Goal: Transaction & Acquisition: Share content

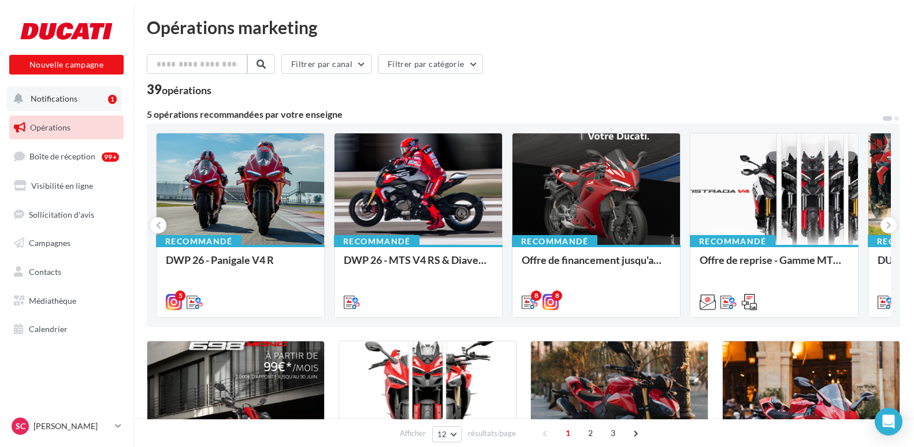
click at [100, 106] on button "Notifications 1" at bounding box center [64, 99] width 114 height 24
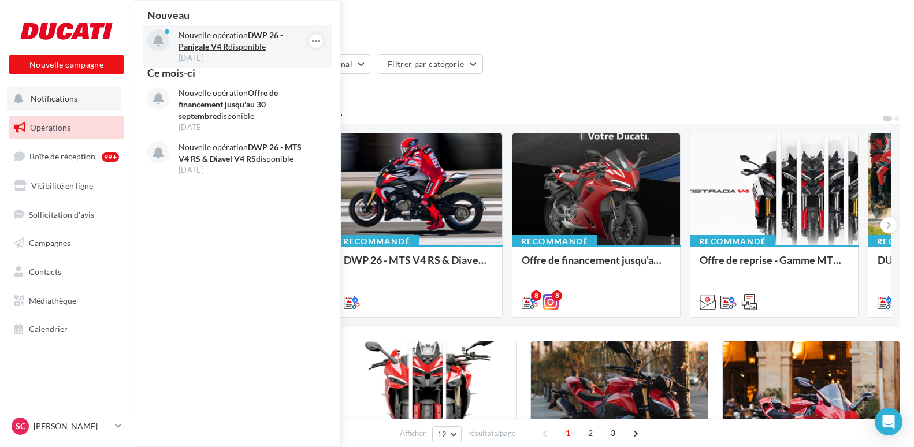
click at [230, 34] on p "Nouvelle opération DWP 26 - Panigale V4 R disponible" at bounding box center [246, 40] width 134 height 23
click at [229, 37] on p "Nouvelle opération DWP 26 - Panigale V4 R disponible" at bounding box center [246, 40] width 134 height 23
click at [232, 51] on p "Nouvelle opération DWP 26 - Panigale V4 R disponible" at bounding box center [246, 40] width 134 height 23
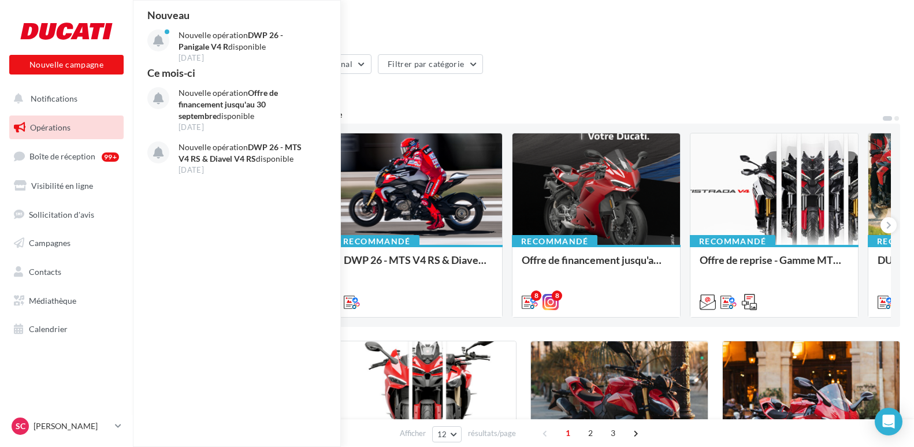
click at [493, 75] on div "Filtrer par canal Filtrer par catégorie" at bounding box center [524, 66] width 754 height 24
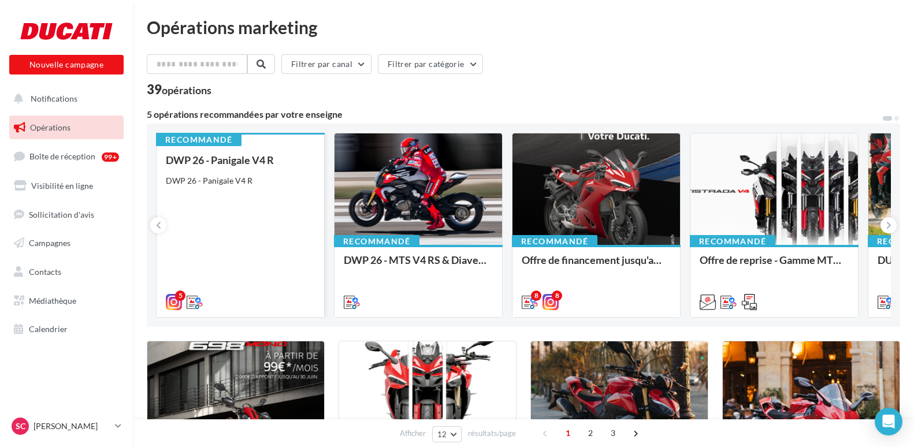
click at [273, 187] on div "DWP 26 - Panigale V4 R DWP 26 - Panigale V4 R" at bounding box center [240, 230] width 149 height 153
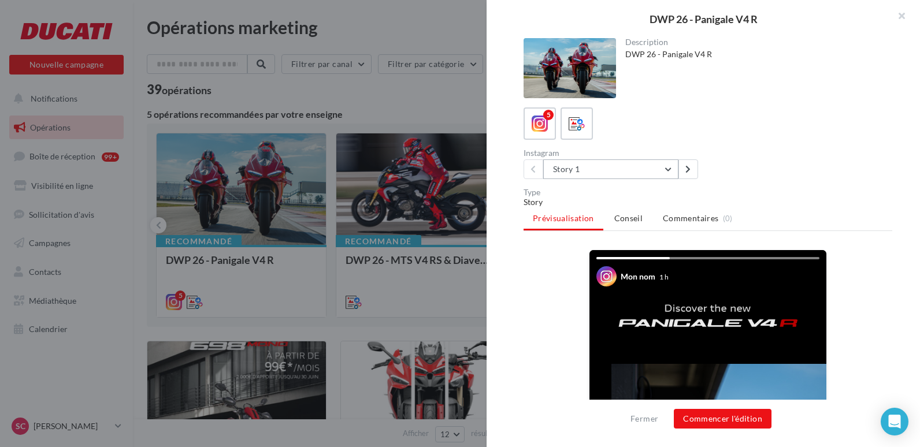
click at [665, 169] on button "Story 1" at bounding box center [610, 170] width 135 height 20
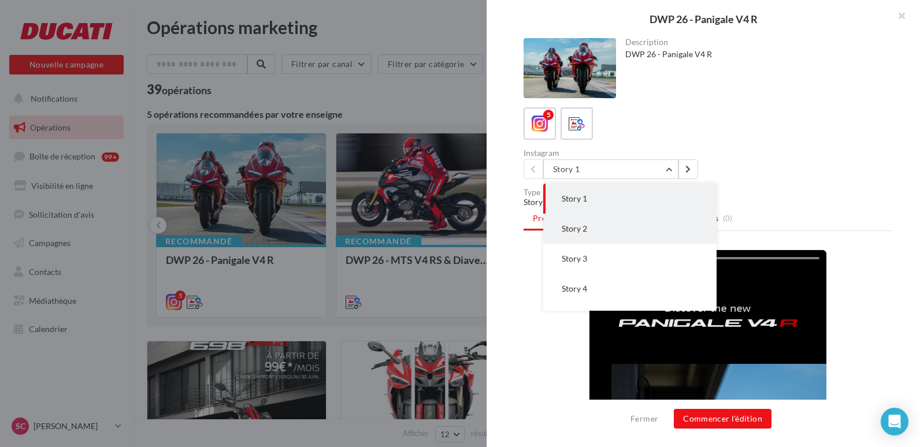
click at [646, 231] on button "Story 2" at bounding box center [629, 229] width 173 height 30
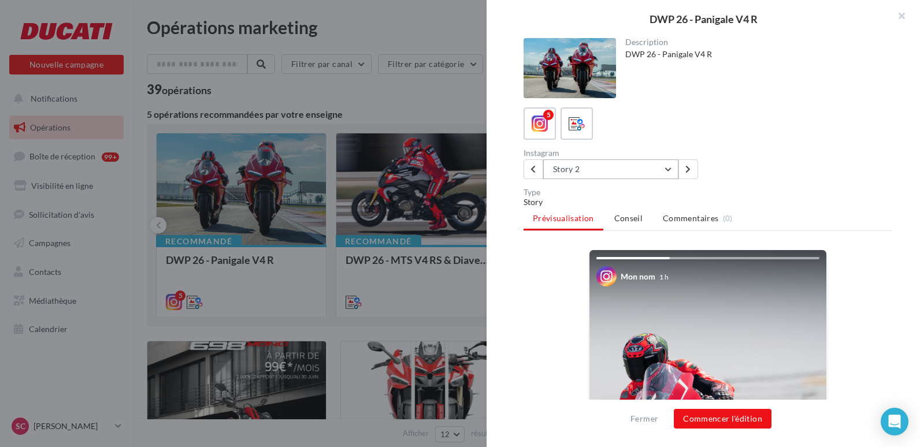
click at [639, 168] on button "Story 2" at bounding box center [610, 170] width 135 height 20
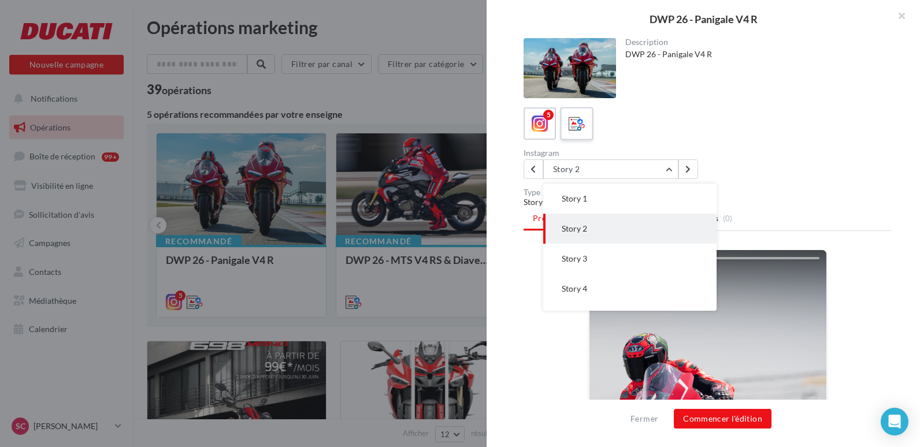
click at [572, 124] on icon at bounding box center [577, 124] width 17 height 17
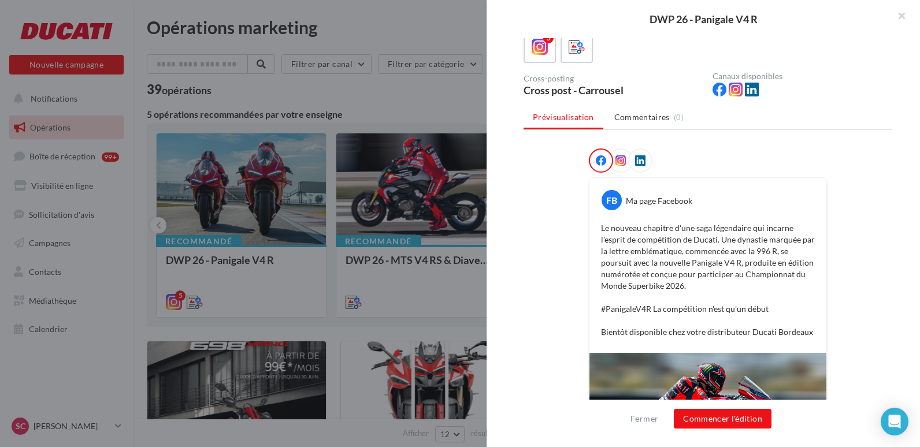
scroll to position [272, 0]
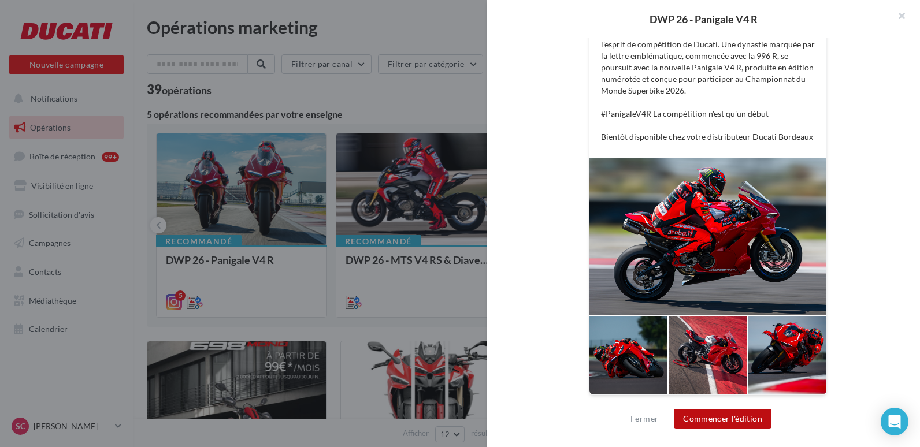
click at [721, 421] on button "Commencer l'édition" at bounding box center [723, 419] width 98 height 20
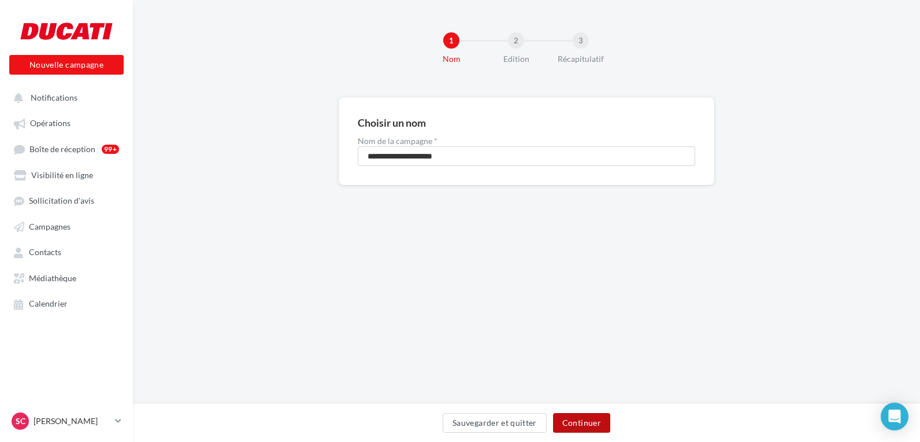
click at [578, 419] on button "Continuer" at bounding box center [581, 423] width 57 height 20
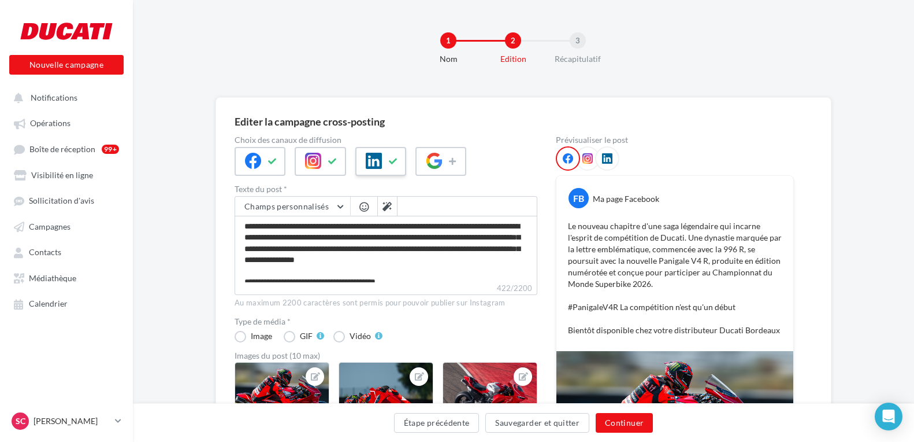
click at [389, 161] on icon at bounding box center [393, 161] width 9 height 8
click at [450, 170] on div at bounding box center [441, 161] width 51 height 29
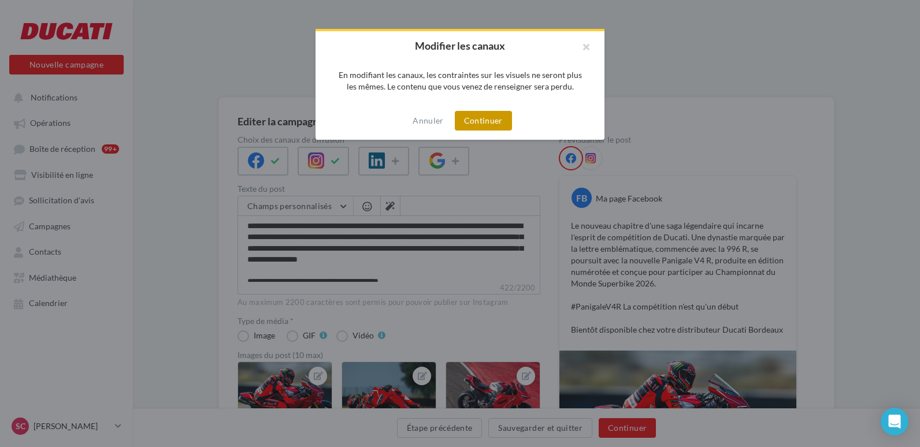
click at [477, 122] on button "Continuer" at bounding box center [483, 121] width 57 height 20
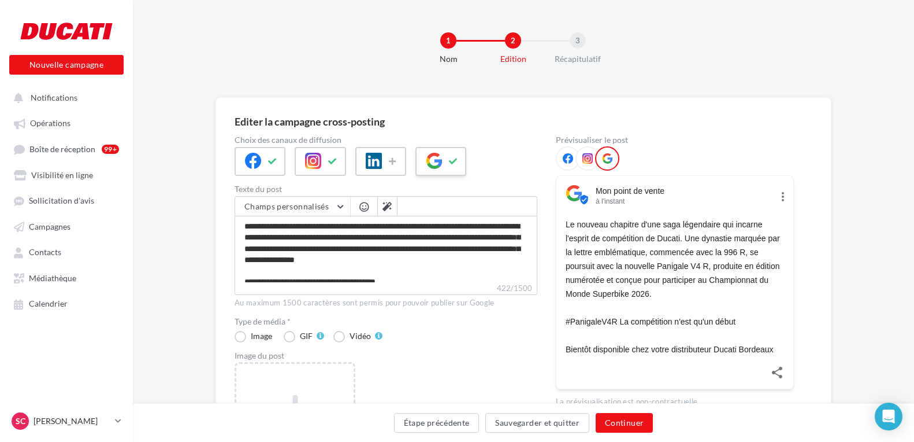
click at [445, 165] on div at bounding box center [441, 161] width 51 height 29
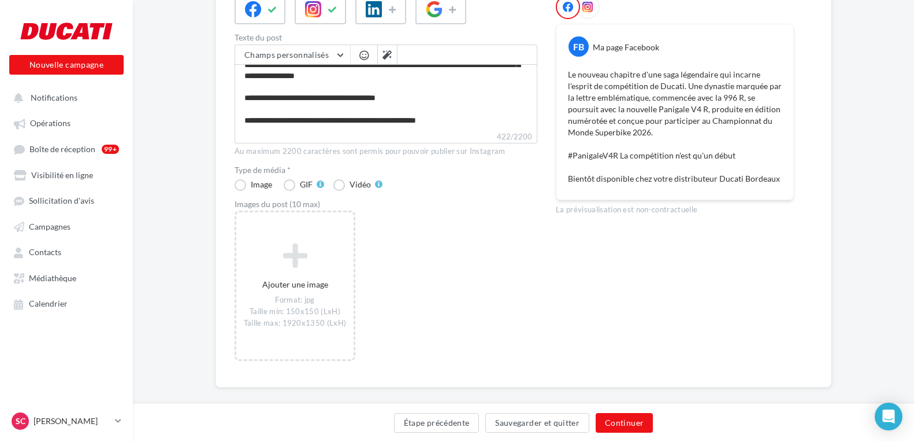
scroll to position [165, 0]
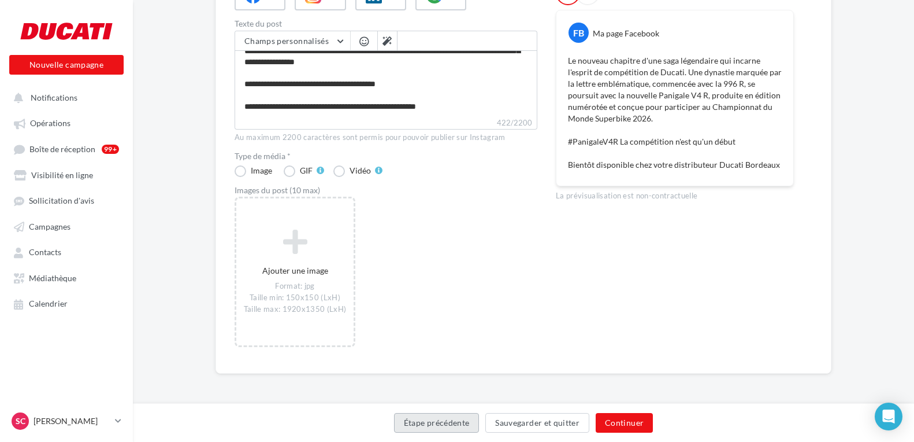
click at [429, 426] on button "Étape précédente" at bounding box center [437, 423] width 86 height 20
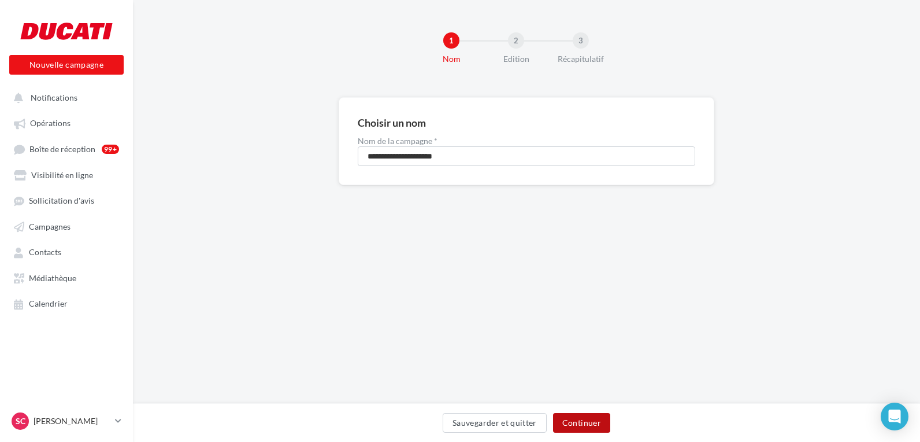
click at [574, 417] on button "Continuer" at bounding box center [581, 423] width 57 height 20
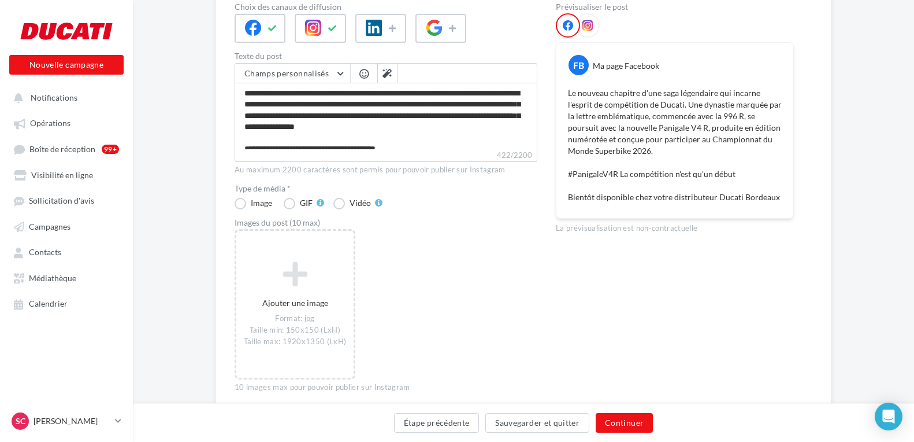
scroll to position [173, 0]
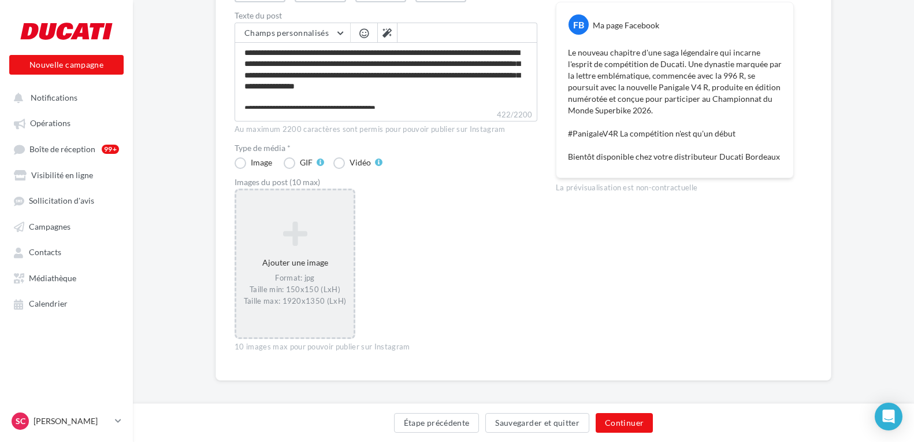
click at [301, 302] on div "Format: jpg Taille min: 150x150 (LxH) Taille max: 1920x1350 (LxH)" at bounding box center [295, 290] width 108 height 34
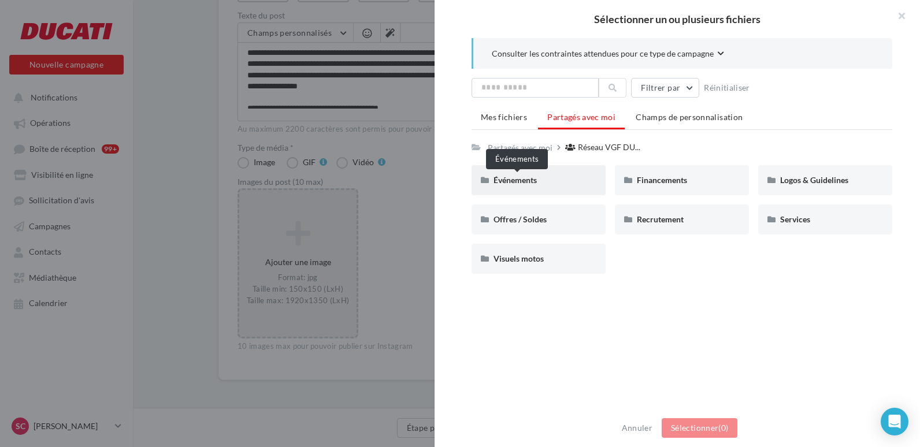
click at [496, 179] on span "Événements" at bounding box center [515, 180] width 43 height 10
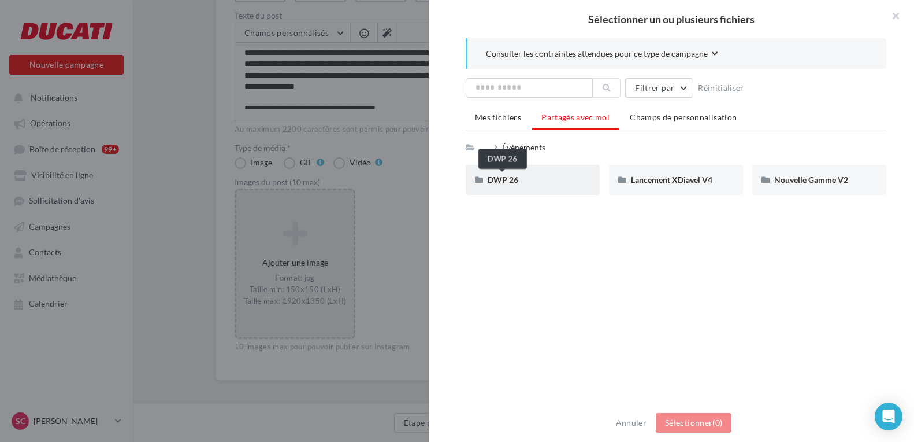
click at [496, 179] on span "DWP 26" at bounding box center [503, 180] width 31 height 10
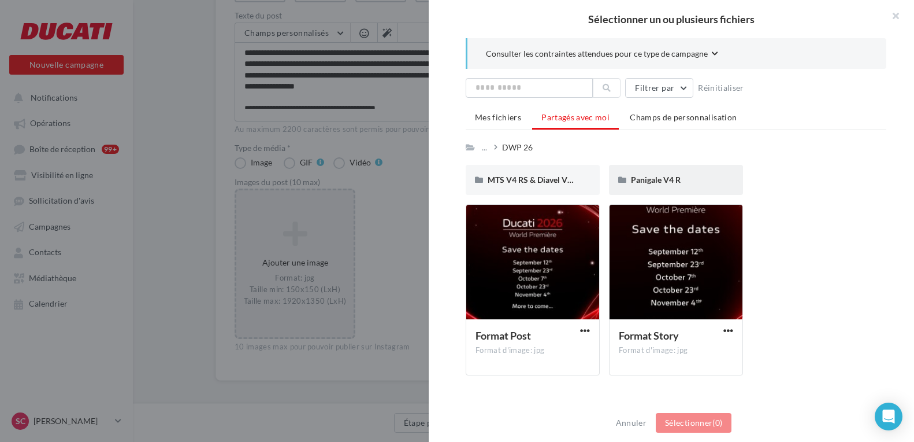
click at [684, 190] on div "Panigale V4 R" at bounding box center [676, 180] width 134 height 30
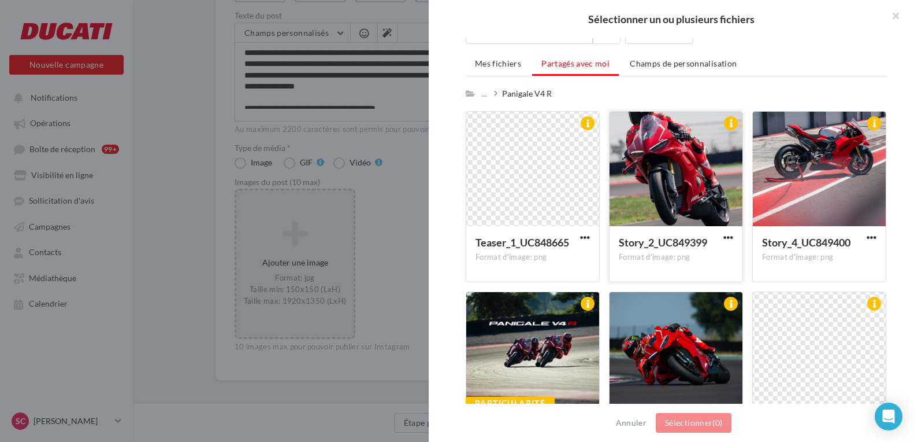
scroll to position [0, 0]
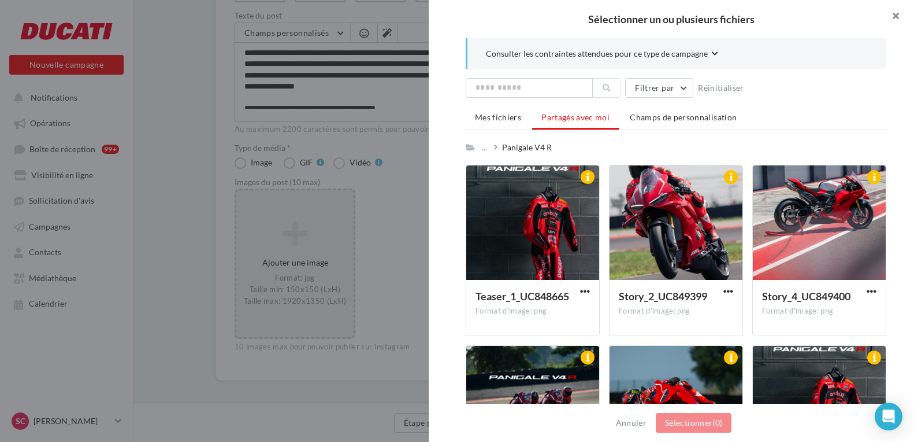
click at [901, 15] on button "button" at bounding box center [891, 17] width 46 height 35
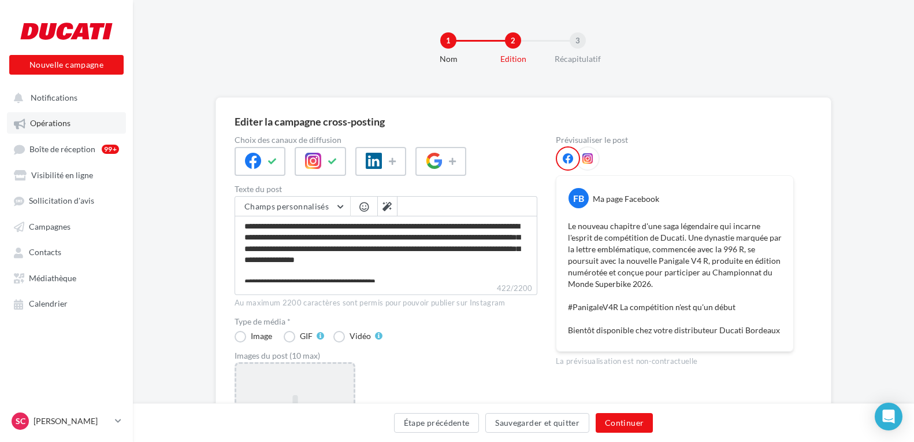
click at [62, 125] on span "Opérations" at bounding box center [50, 123] width 40 height 10
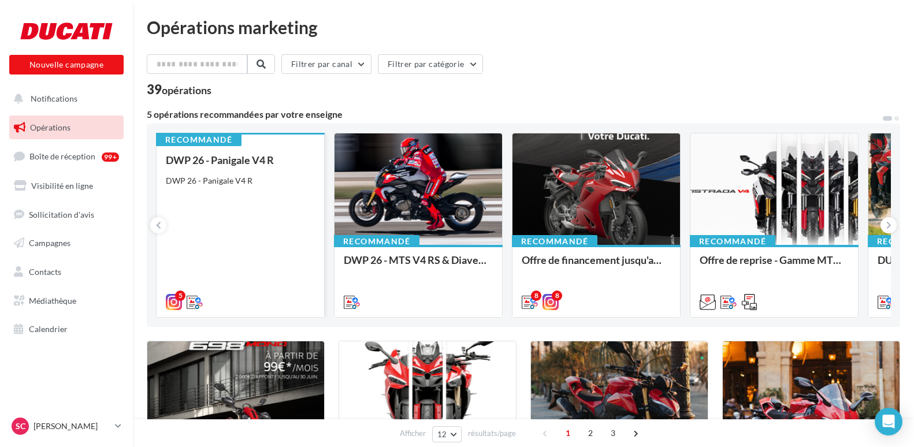
click at [271, 187] on div "DWP 26 - Panigale V4 R DWP 26 - Panigale V4 R" at bounding box center [240, 230] width 149 height 153
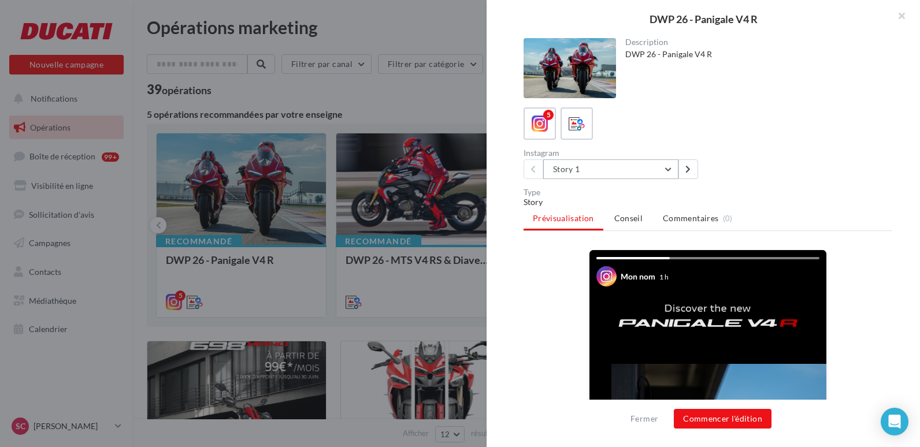
click at [634, 168] on button "Story 1" at bounding box center [610, 170] width 135 height 20
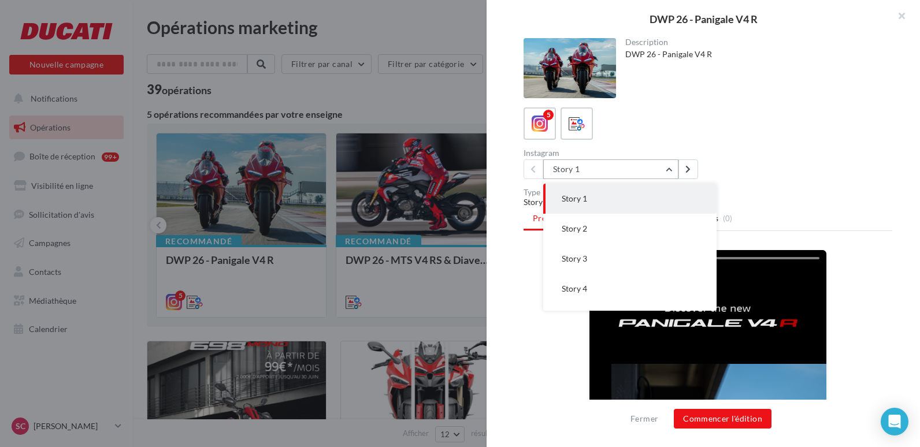
click at [634, 168] on button "Story 1" at bounding box center [610, 170] width 135 height 20
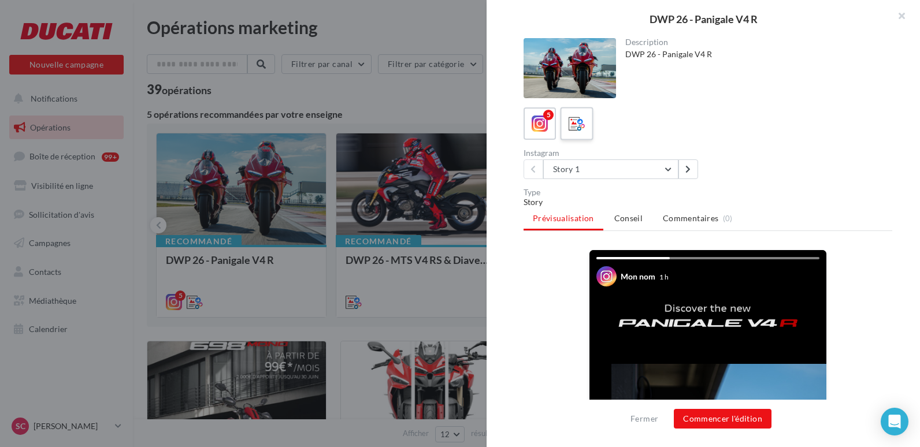
click at [566, 121] on div at bounding box center [576, 123] width 21 height 21
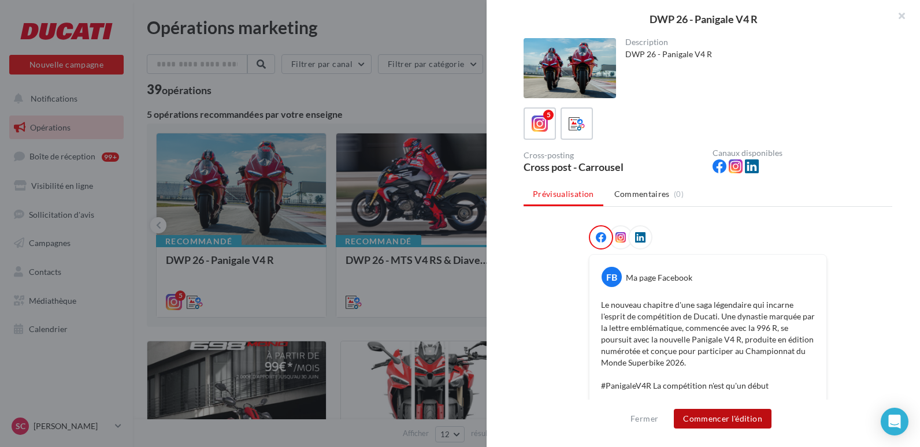
click at [717, 422] on button "Commencer l'édition" at bounding box center [723, 419] width 98 height 20
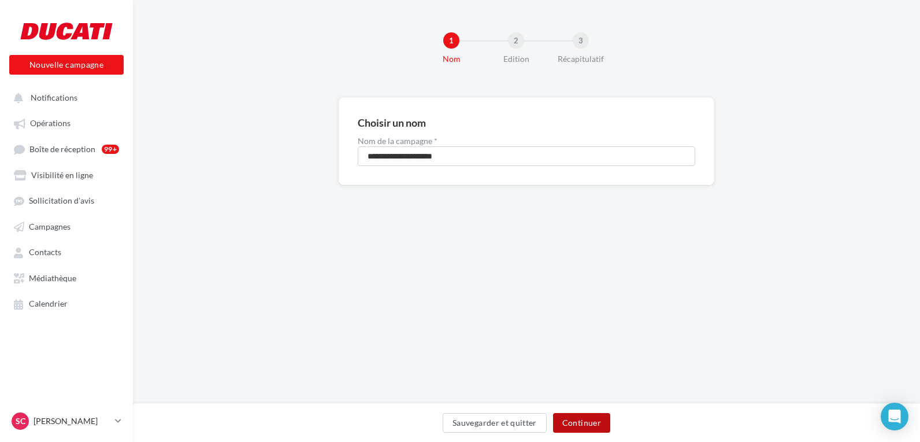
click at [569, 425] on button "Continuer" at bounding box center [581, 423] width 57 height 20
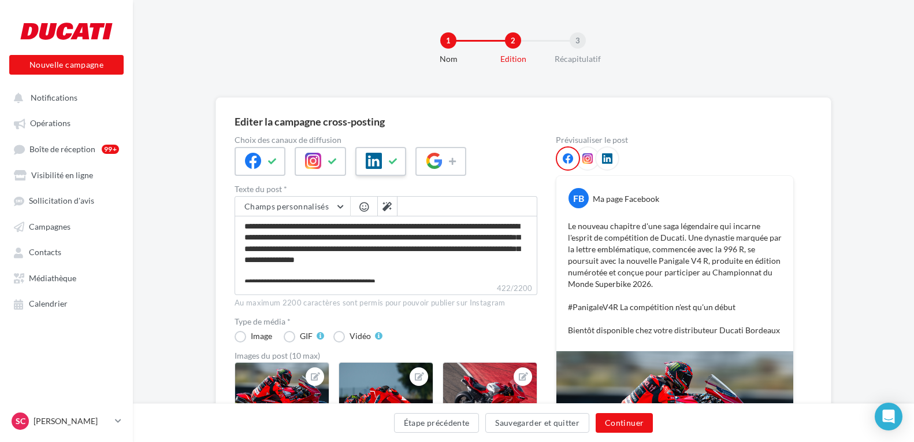
click at [397, 164] on icon at bounding box center [393, 161] width 9 height 8
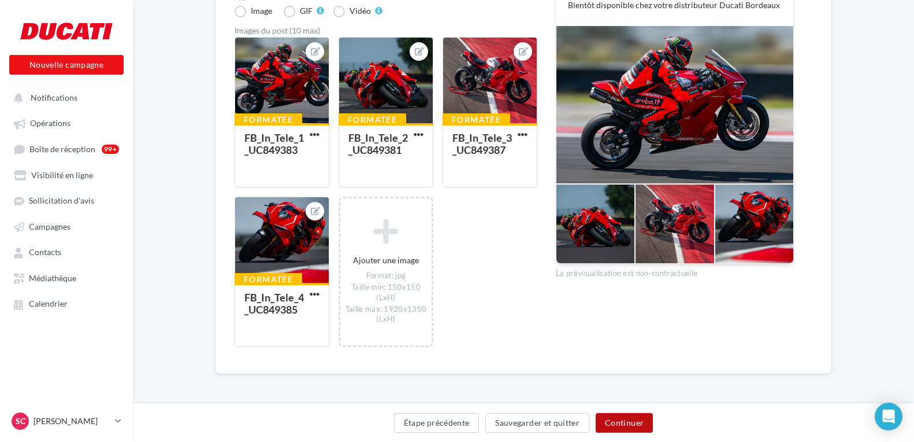
click at [626, 424] on button "Continuer" at bounding box center [624, 423] width 57 height 20
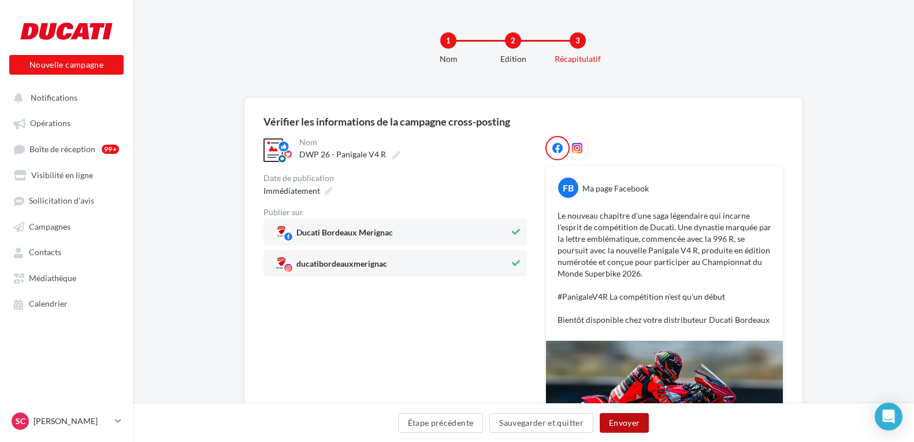
click at [624, 416] on button "Envoyer" at bounding box center [624, 423] width 49 height 20
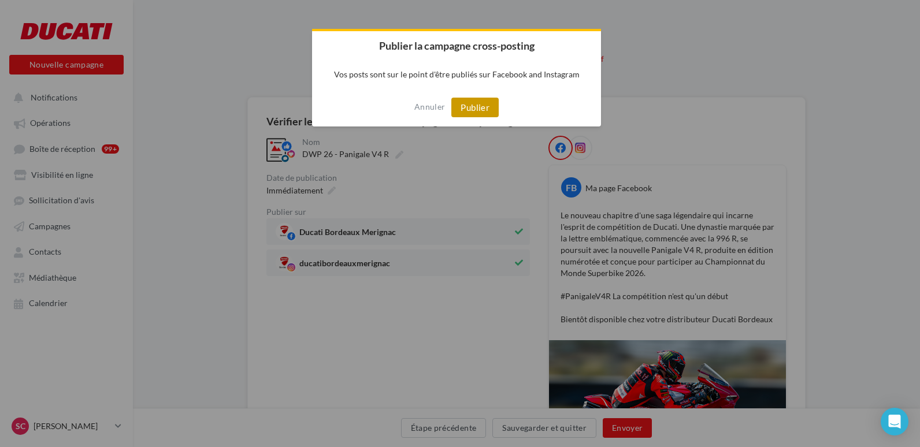
click at [476, 107] on button "Publier" at bounding box center [474, 108] width 47 height 20
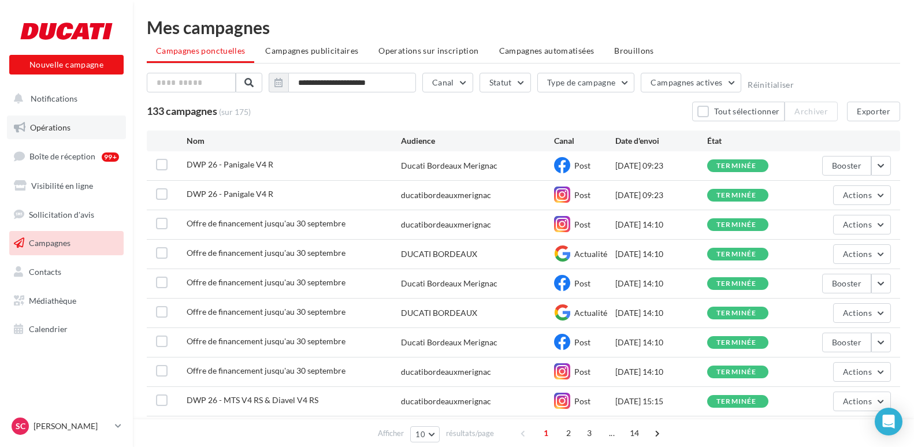
click at [50, 129] on span "Opérations" at bounding box center [50, 128] width 40 height 10
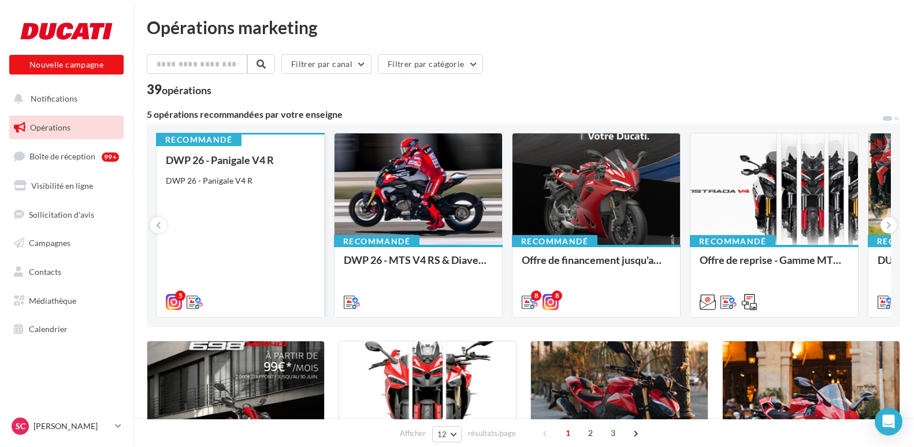
click at [209, 175] on div "DWP 26 - Panigale V4 R" at bounding box center [240, 181] width 149 height 12
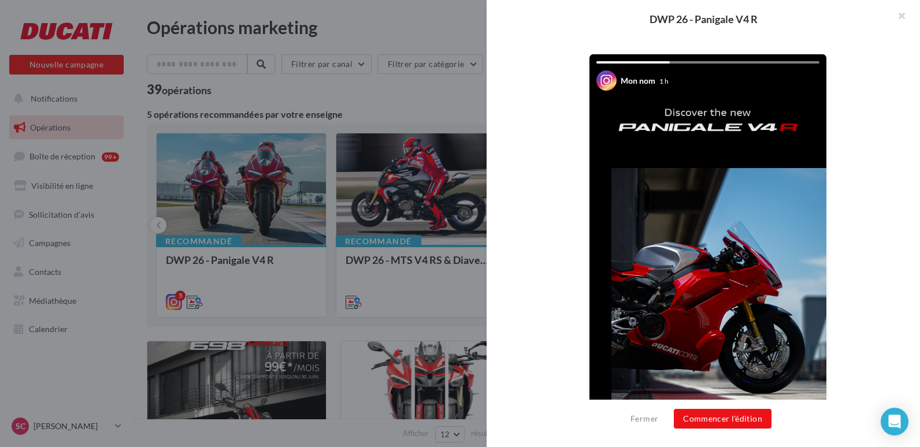
scroll to position [277, 0]
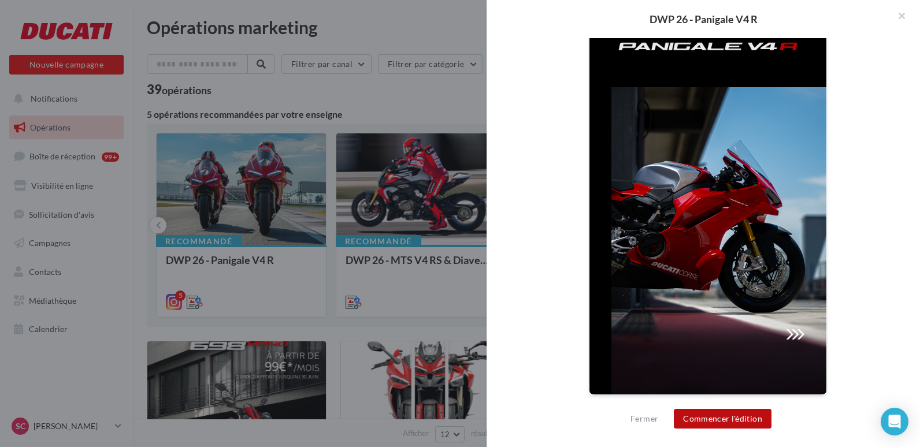
click at [701, 422] on button "Commencer l'édition" at bounding box center [723, 419] width 98 height 20
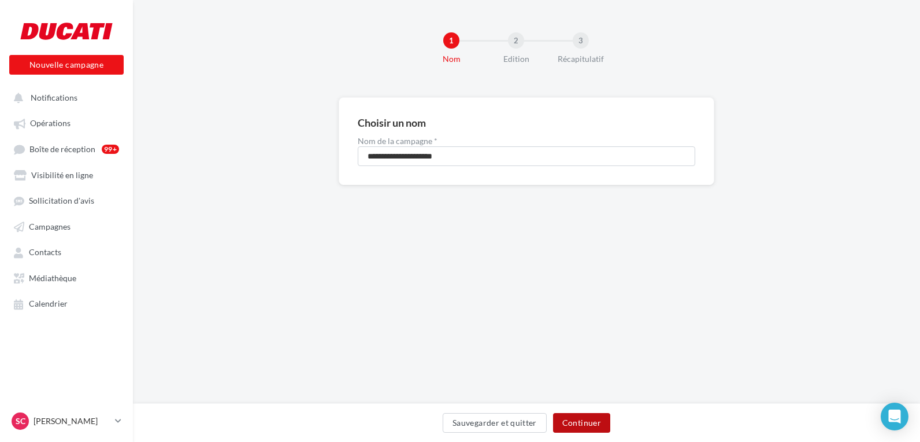
click at [595, 423] on button "Continuer" at bounding box center [581, 423] width 57 height 20
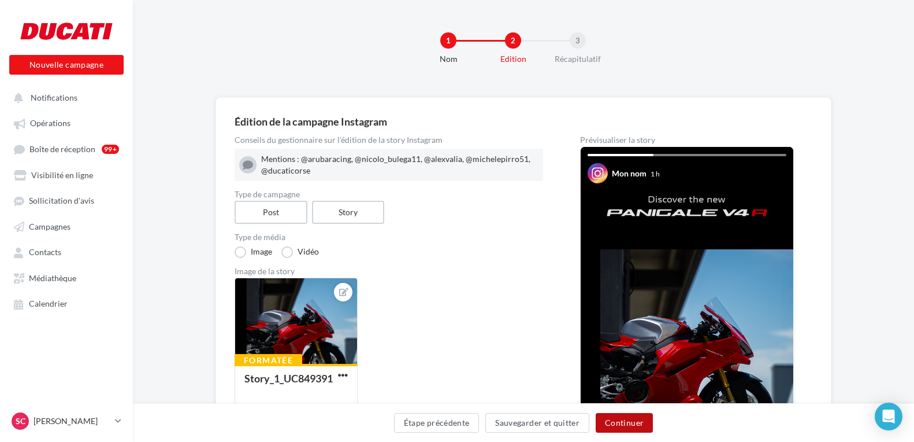
click at [629, 425] on button "Continuer" at bounding box center [624, 423] width 57 height 20
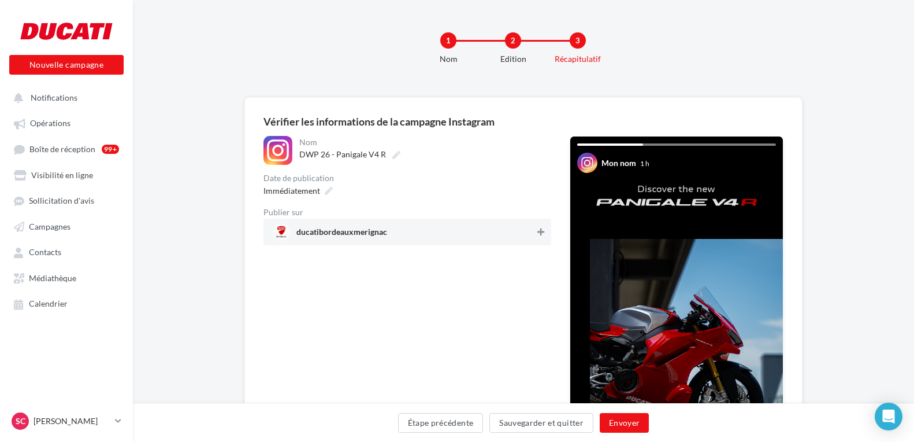
drag, startPoint x: 537, startPoint y: 229, endPoint x: 543, endPoint y: 245, distance: 16.6
click at [539, 229] on icon at bounding box center [540, 232] width 7 height 8
click at [615, 425] on button "Envoyer" at bounding box center [624, 423] width 49 height 20
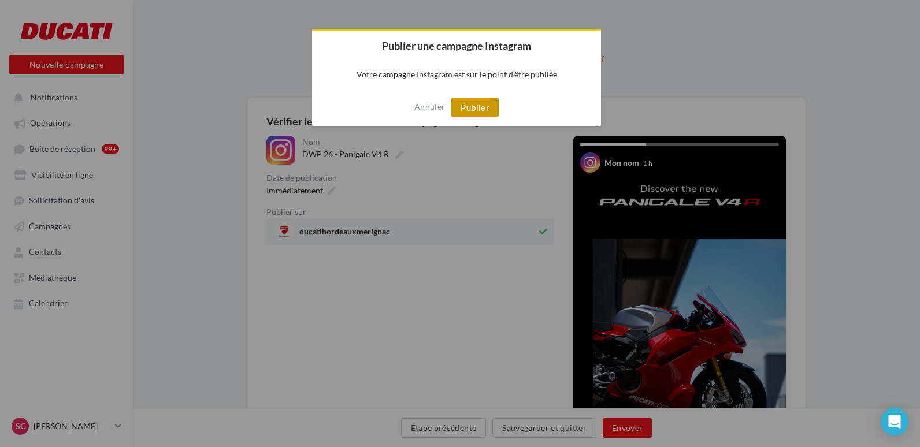
click at [479, 112] on button "Publier" at bounding box center [474, 108] width 47 height 20
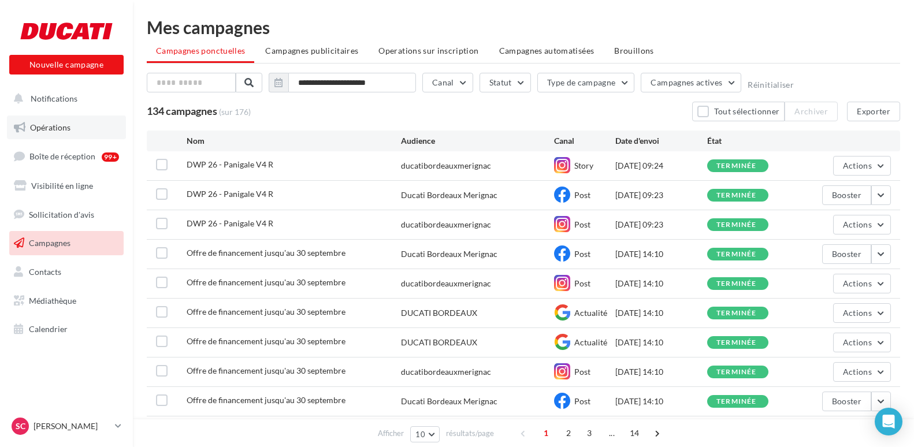
click at [68, 136] on link "Opérations" at bounding box center [66, 128] width 119 height 24
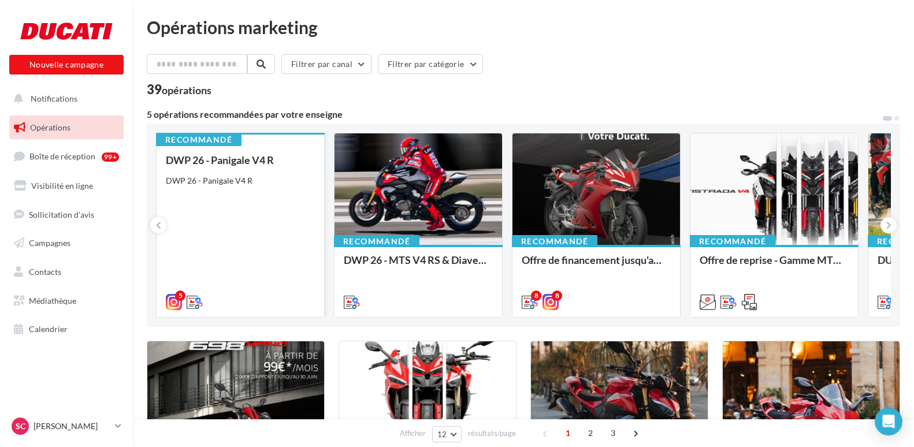
click at [233, 187] on div "DWP 26 - Panigale V4 R DWP 26 - Panigale V4 R" at bounding box center [240, 230] width 149 height 153
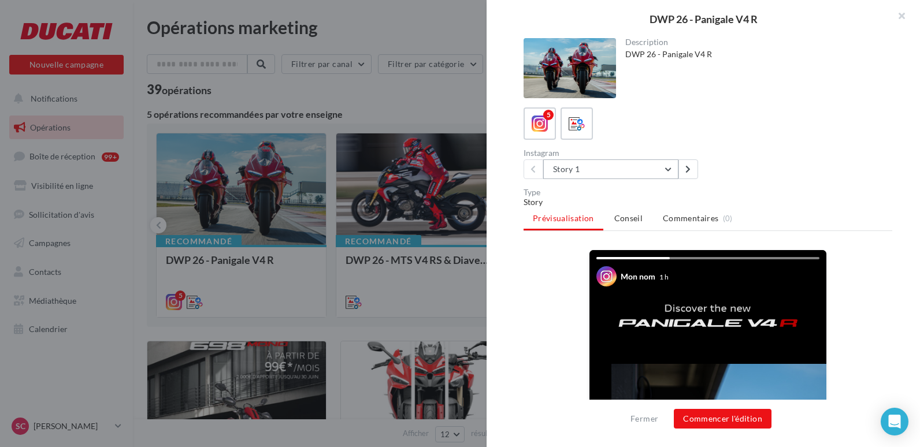
click at [605, 168] on button "Story 1" at bounding box center [610, 170] width 135 height 20
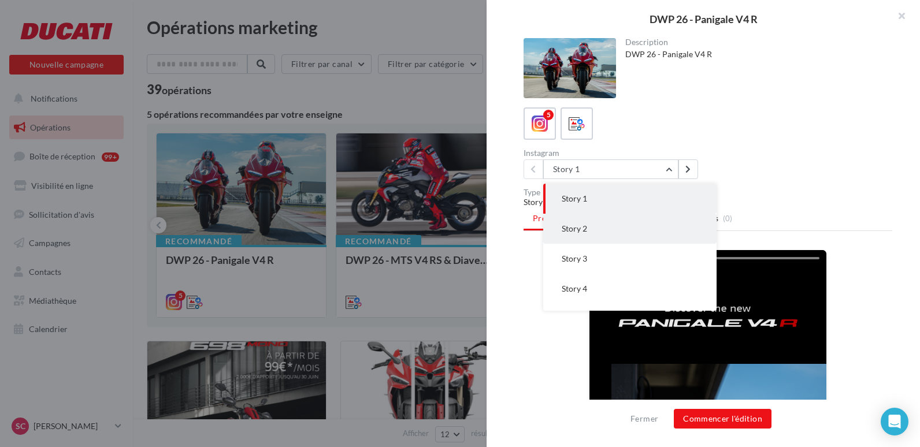
click at [606, 225] on button "Story 2" at bounding box center [629, 229] width 173 height 30
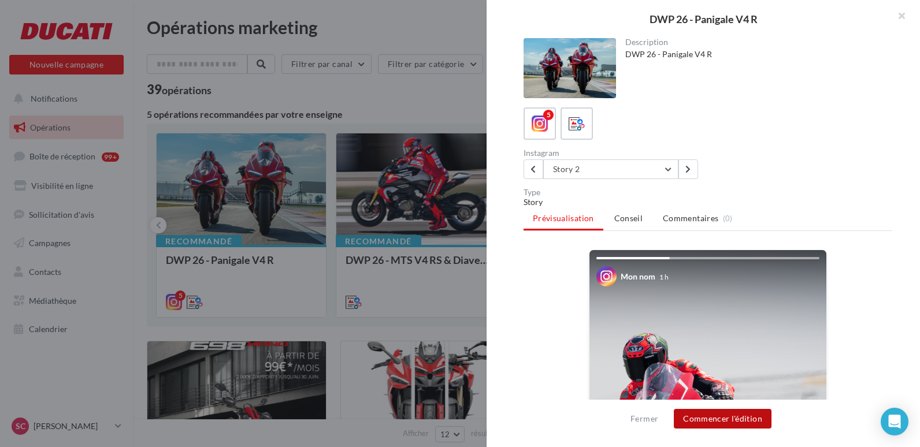
click at [729, 418] on button "Commencer l'édition" at bounding box center [723, 419] width 98 height 20
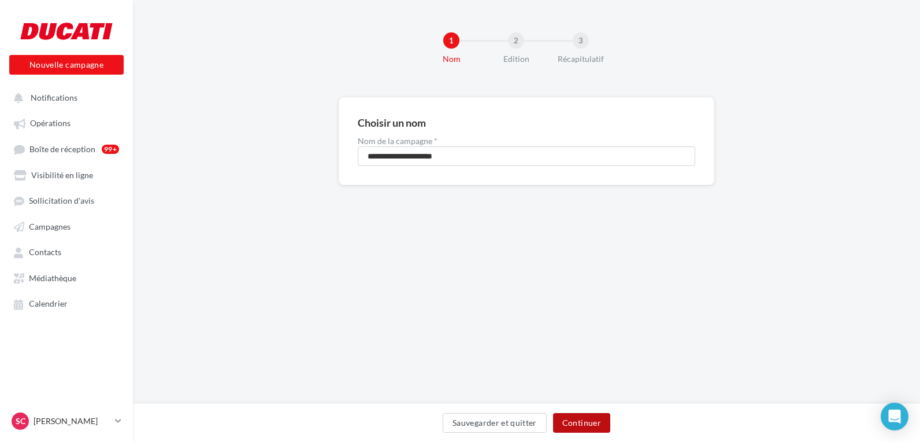
click at [592, 426] on button "Continuer" at bounding box center [581, 423] width 57 height 20
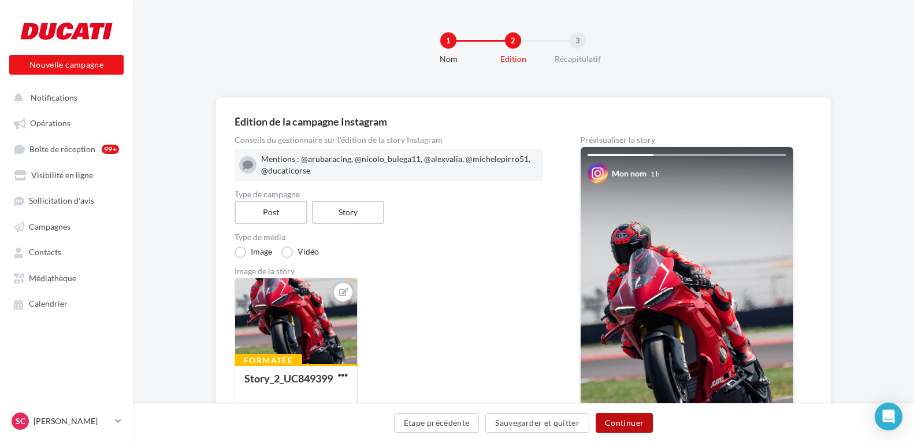
click at [626, 424] on button "Continuer" at bounding box center [624, 423] width 57 height 20
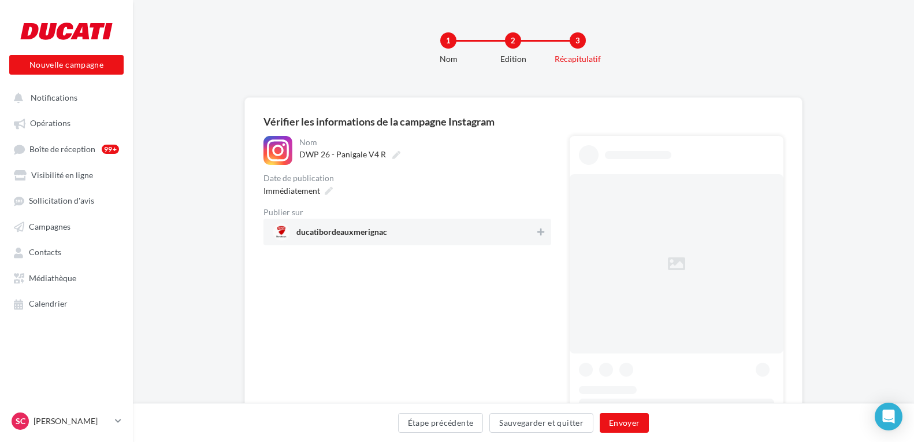
click at [512, 238] on span "ducatibordeauxmerignac" at bounding box center [404, 231] width 262 height 17
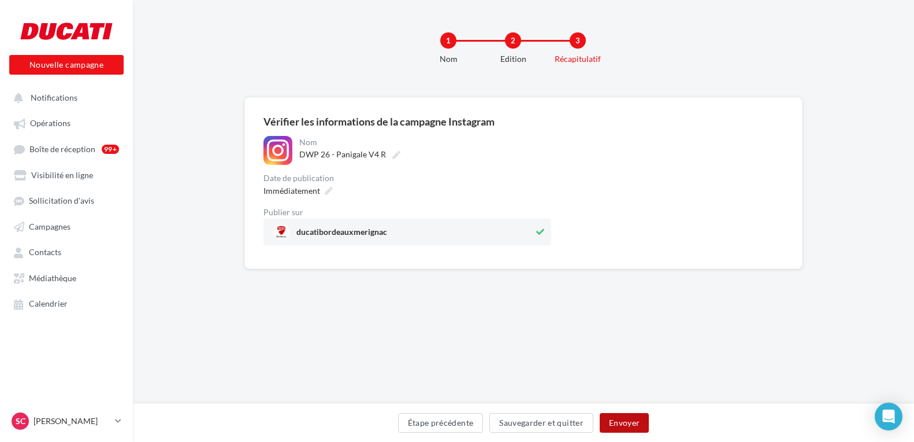
click at [623, 426] on button "Envoyer" at bounding box center [624, 423] width 49 height 20
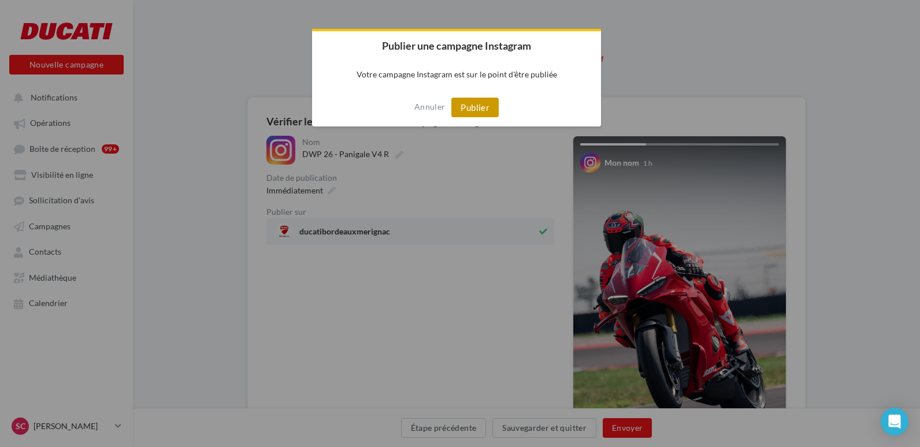
click at [477, 116] on button "Publier" at bounding box center [474, 108] width 47 height 20
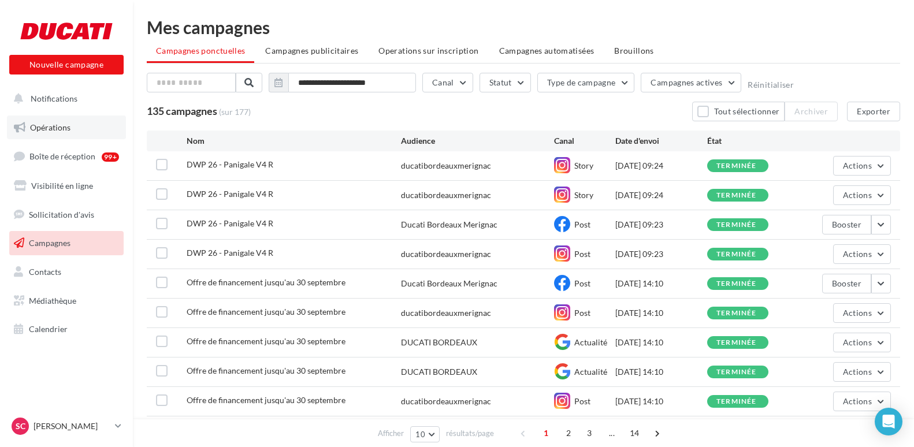
click at [61, 131] on span "Opérations" at bounding box center [50, 128] width 40 height 10
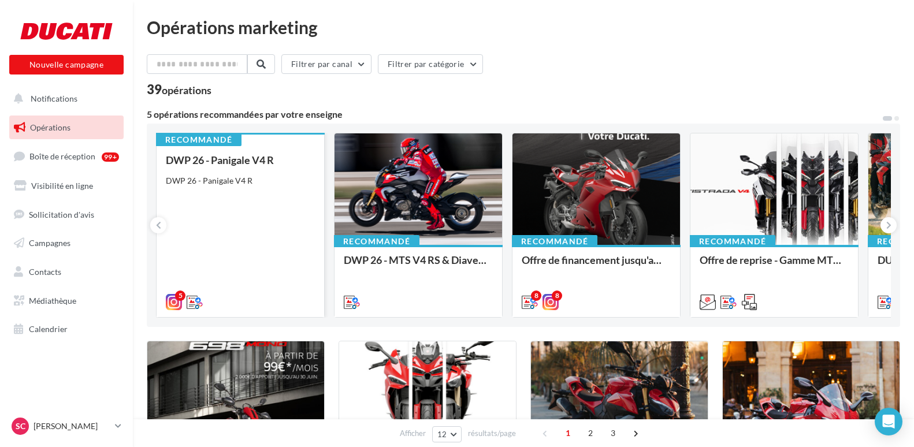
click at [262, 218] on div "DWP 26 - Panigale V4 R DWP 26 - Panigale V4 R" at bounding box center [240, 230] width 149 height 153
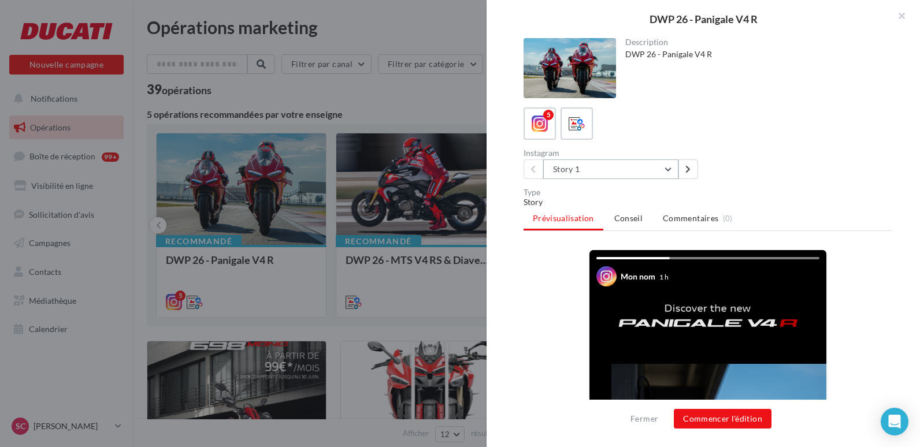
click at [620, 160] on button "Story 1" at bounding box center [610, 170] width 135 height 20
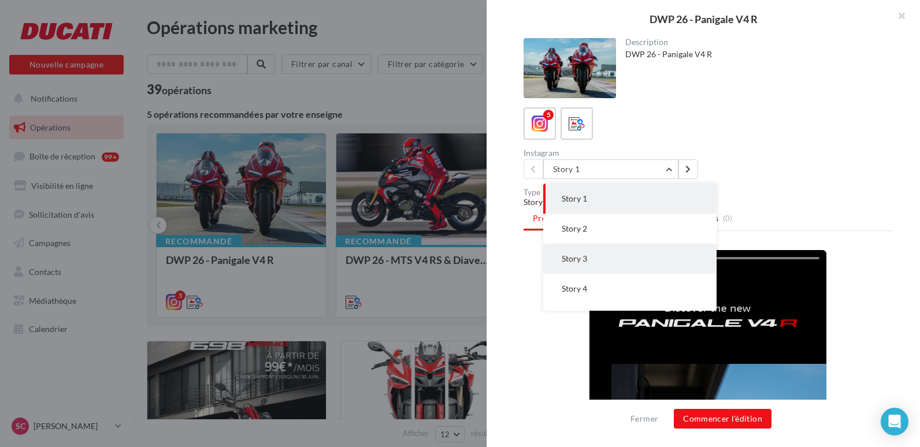
click at [608, 255] on button "Story 3" at bounding box center [629, 259] width 173 height 30
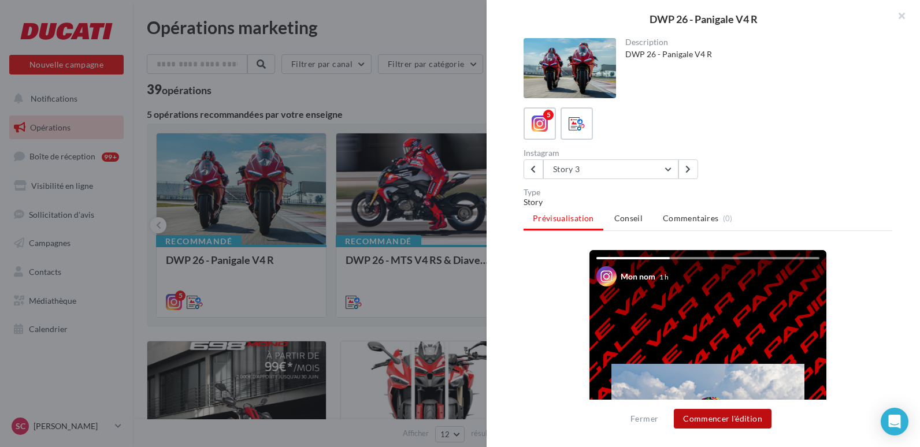
click at [704, 418] on button "Commencer l'édition" at bounding box center [723, 419] width 98 height 20
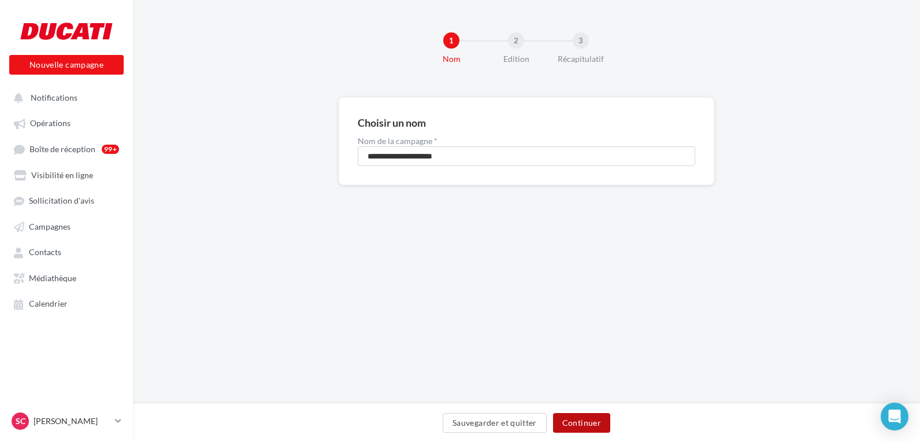
click at [578, 424] on button "Continuer" at bounding box center [581, 423] width 57 height 20
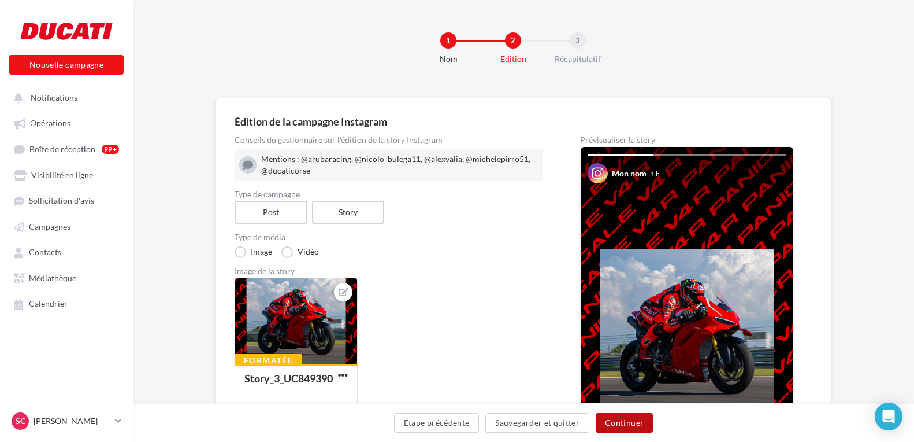
click at [619, 425] on button "Continuer" at bounding box center [624, 423] width 57 height 20
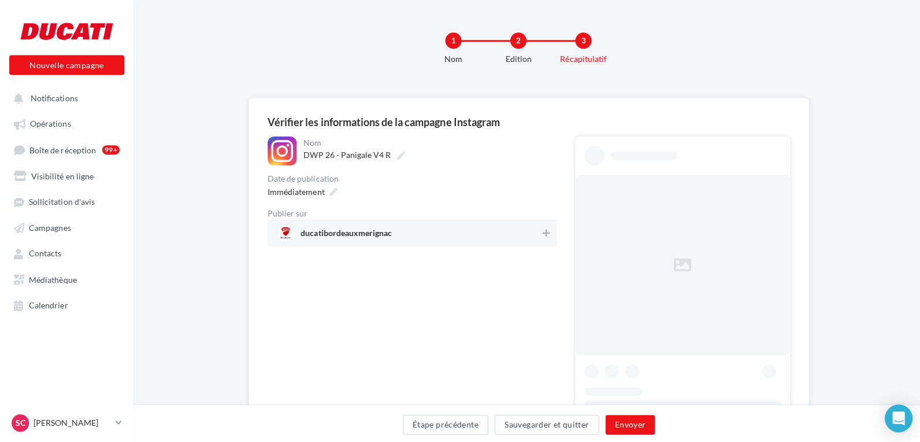
click at [494, 231] on span "ducatibordeauxmerignac" at bounding box center [407, 231] width 262 height 17
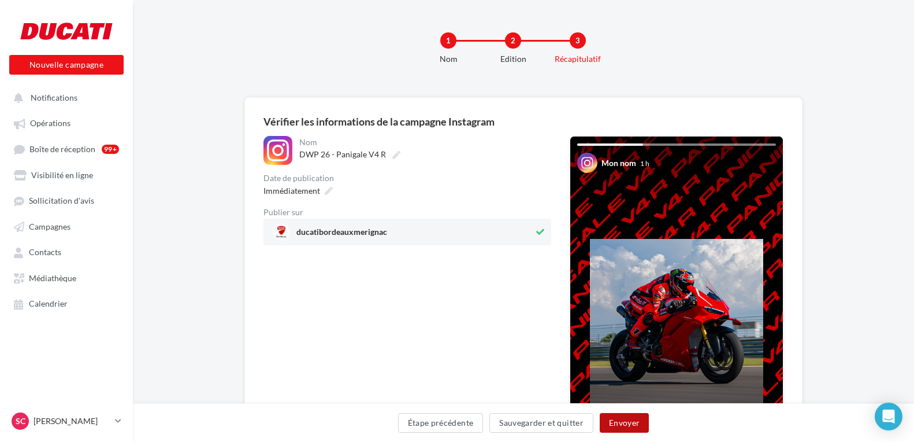
click at [634, 418] on button "Envoyer" at bounding box center [624, 423] width 49 height 20
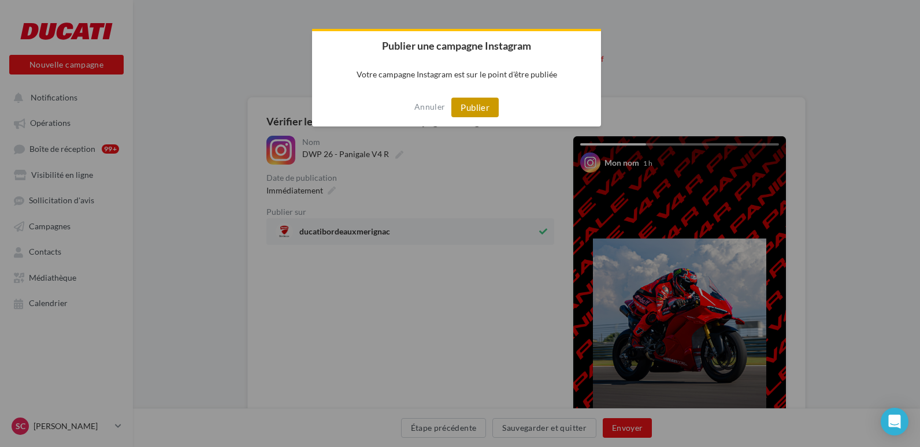
click at [459, 110] on button "Publier" at bounding box center [474, 108] width 47 height 20
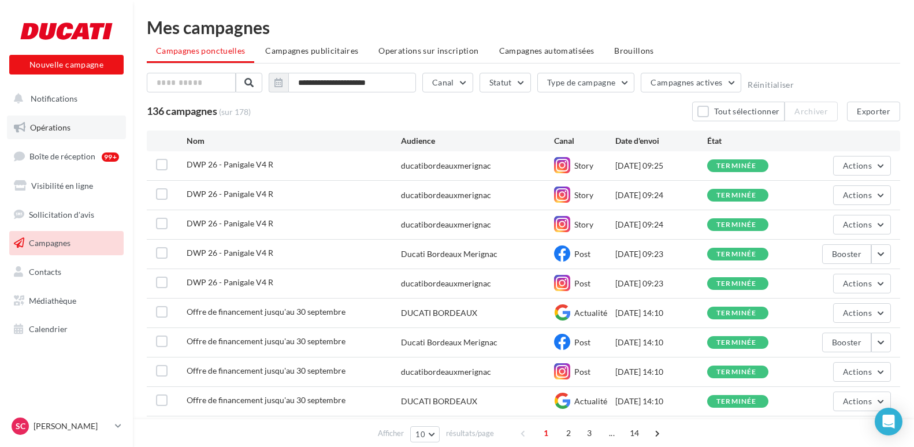
click at [71, 120] on link "Opérations" at bounding box center [66, 128] width 119 height 24
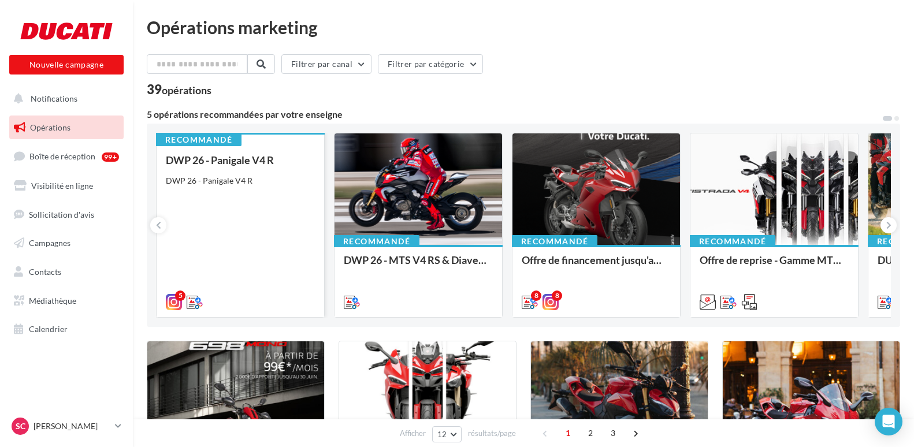
click at [249, 208] on div "DWP 26 - Panigale V4 R DWP 26 - Panigale V4 R" at bounding box center [240, 230] width 149 height 153
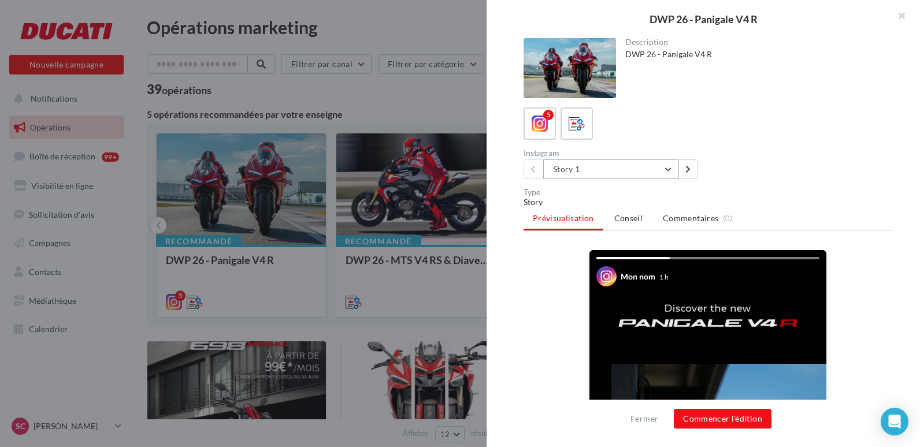
click at [563, 174] on button "Story 1" at bounding box center [610, 170] width 135 height 20
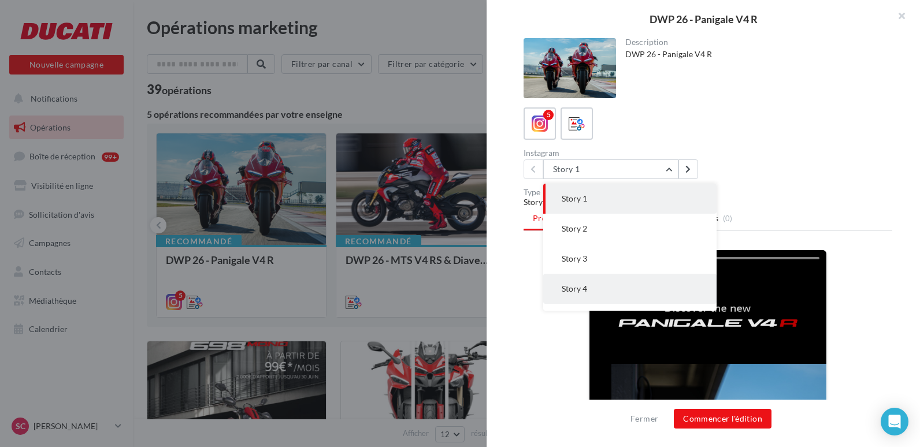
click at [592, 290] on button "Story 4" at bounding box center [629, 289] width 173 height 30
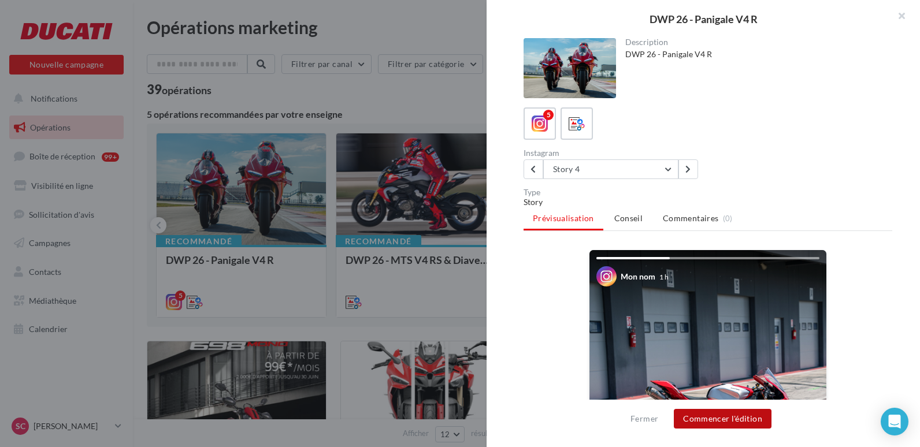
click at [703, 417] on button "Commencer l'édition" at bounding box center [723, 419] width 98 height 20
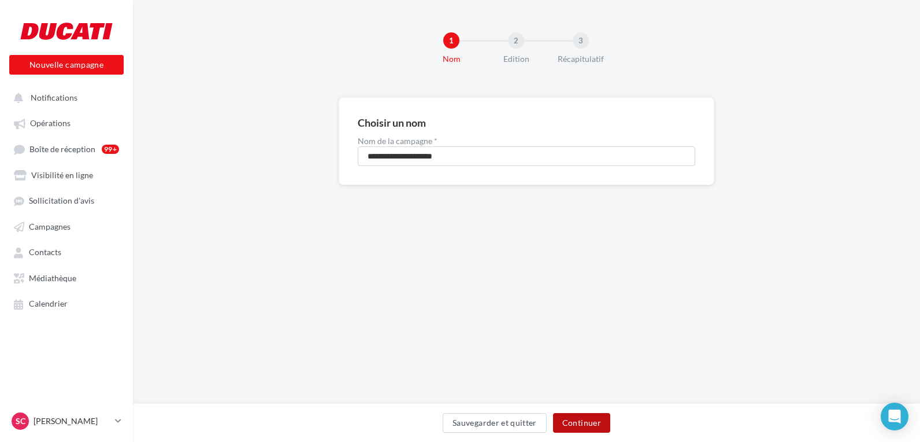
click at [587, 416] on button "Continuer" at bounding box center [581, 423] width 57 height 20
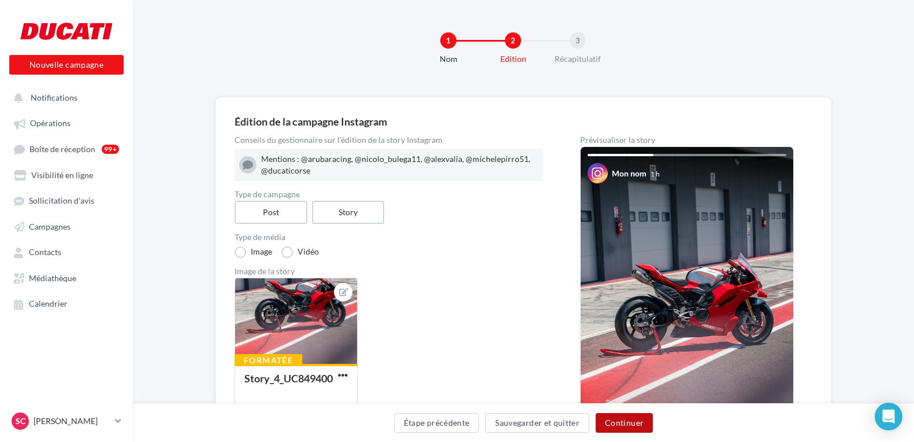
click at [620, 426] on button "Continuer" at bounding box center [624, 423] width 57 height 20
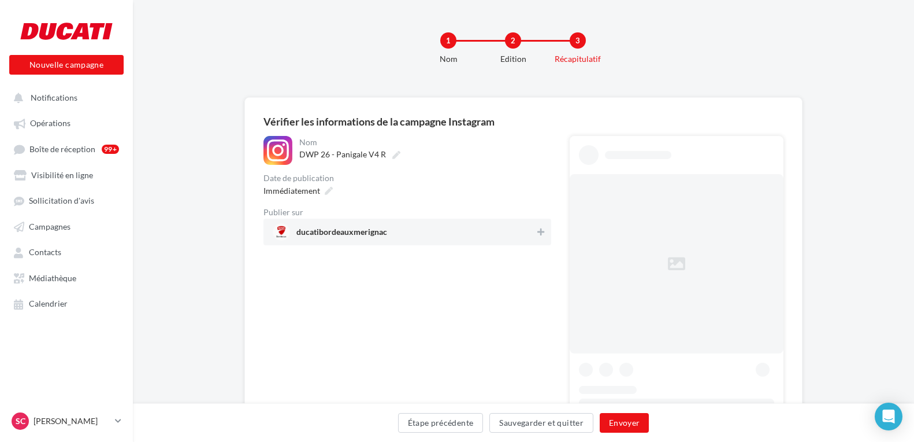
click at [485, 224] on span "ducatibordeauxmerignac" at bounding box center [404, 231] width 262 height 17
click at [632, 426] on button "Envoyer" at bounding box center [624, 423] width 49 height 20
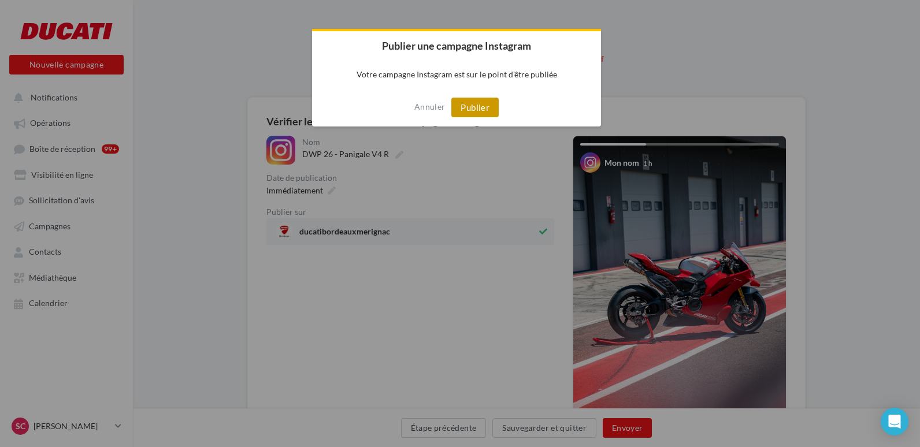
click at [464, 108] on button "Publier" at bounding box center [474, 108] width 47 height 20
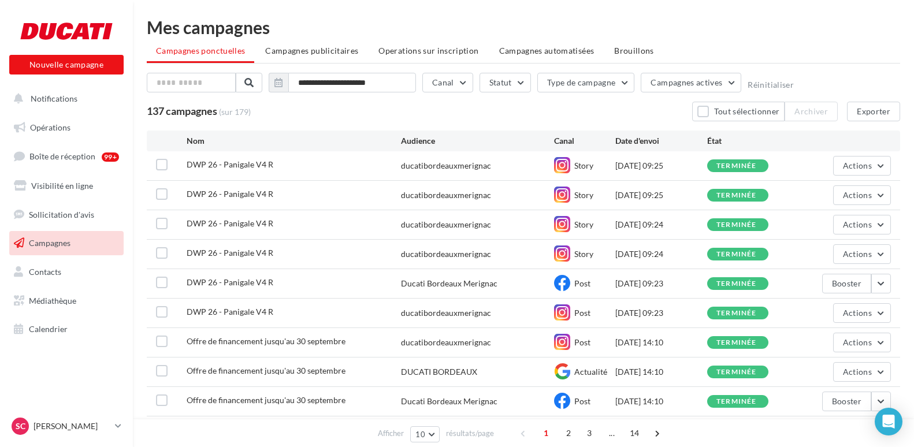
drag, startPoint x: 79, startPoint y: 132, endPoint x: 88, endPoint y: 142, distance: 13.1
click at [79, 132] on link "Opérations" at bounding box center [66, 128] width 119 height 24
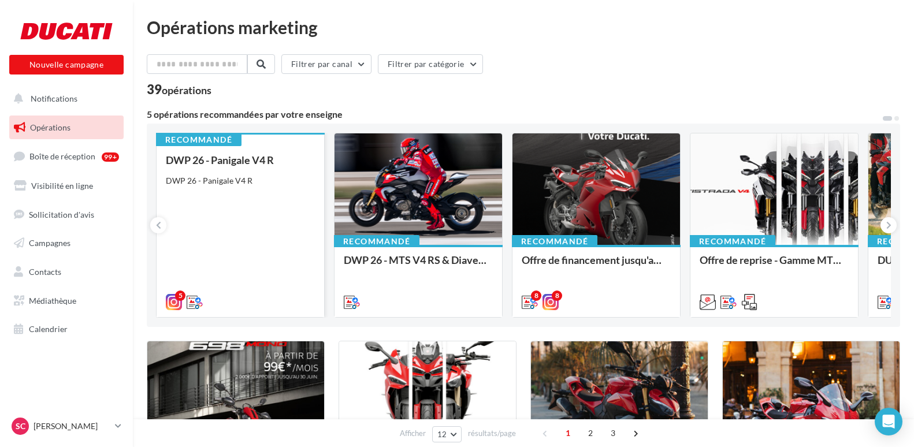
click at [229, 184] on div "DWP 26 - Panigale V4 R" at bounding box center [240, 181] width 149 height 12
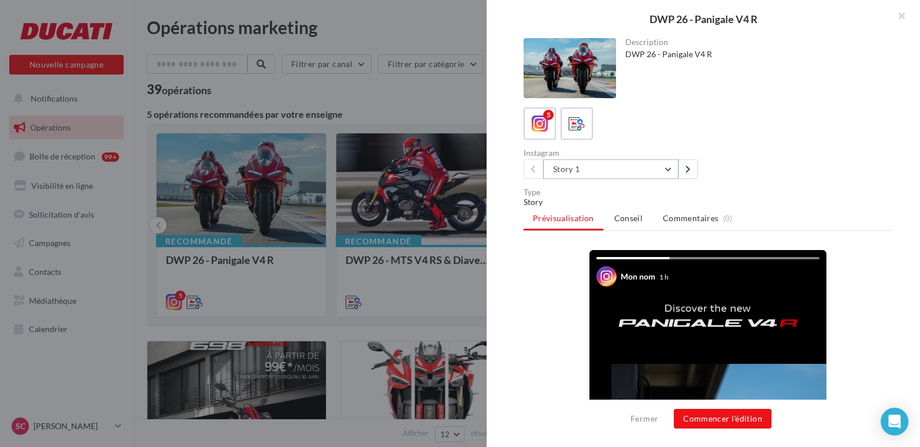
click at [571, 169] on button "Story 1" at bounding box center [610, 170] width 135 height 20
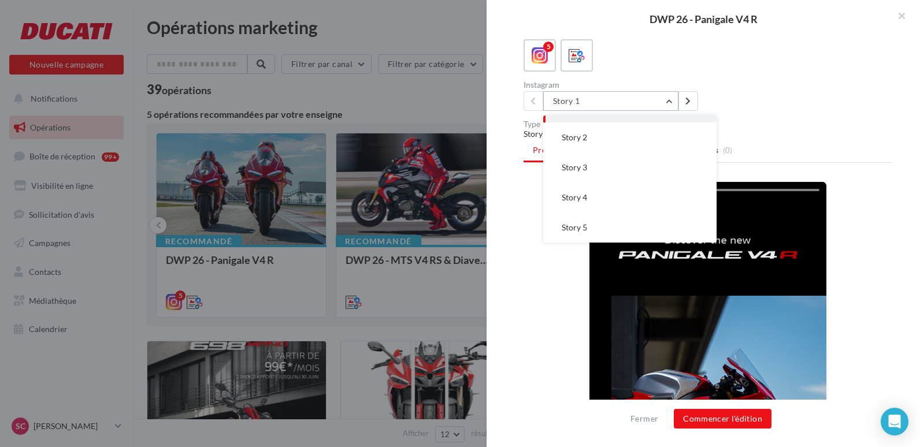
scroll to position [173, 0]
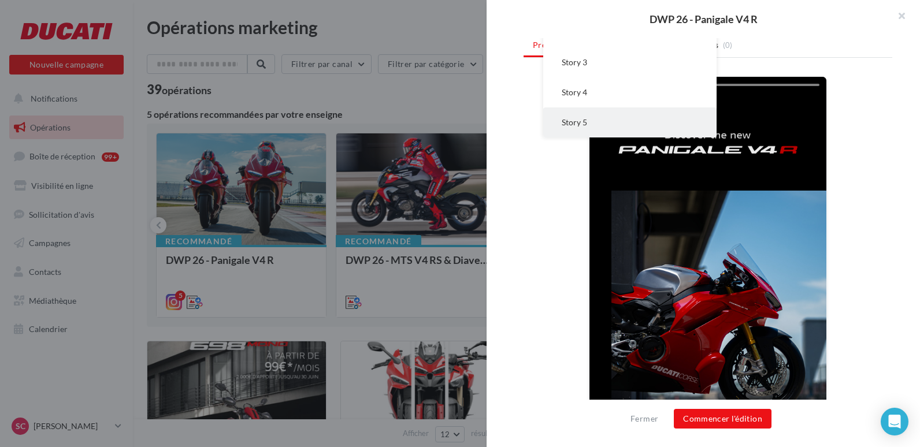
click at [606, 121] on button "Story 5" at bounding box center [629, 122] width 173 height 30
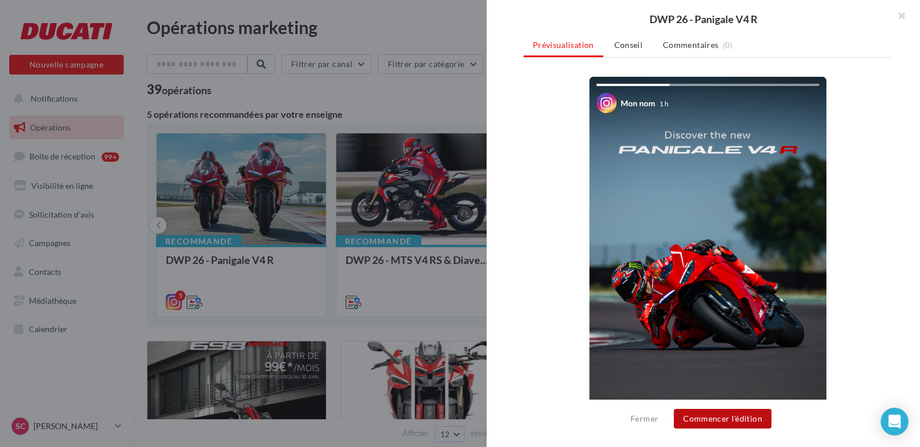
click at [717, 425] on button "Commencer l'édition" at bounding box center [723, 419] width 98 height 20
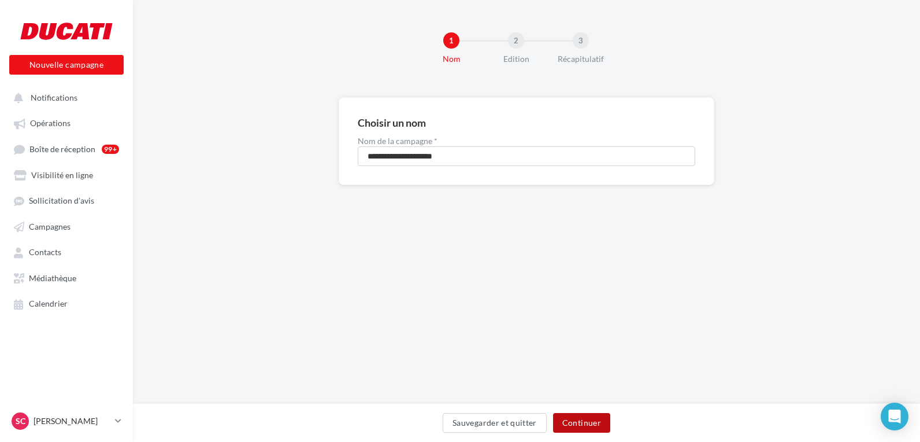
drag, startPoint x: 595, startPoint y: 424, endPoint x: 588, endPoint y: 405, distance: 20.1
click at [594, 426] on button "Continuer" at bounding box center [581, 423] width 57 height 20
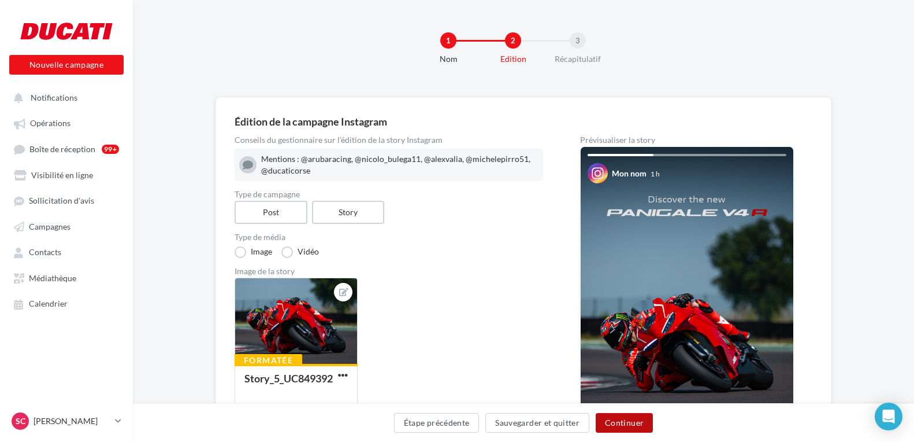
click at [625, 425] on button "Continuer" at bounding box center [624, 423] width 57 height 20
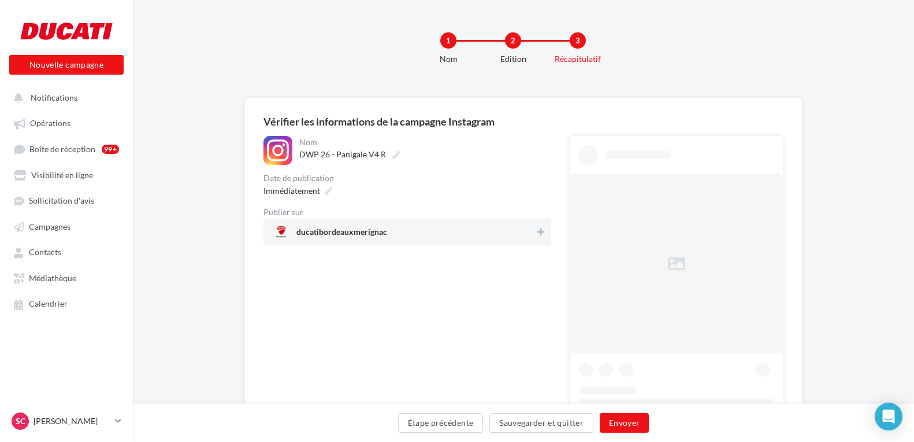
click at [502, 220] on div "ducatibordeauxmerignac" at bounding box center [408, 231] width 288 height 27
click at [620, 415] on button "Envoyer" at bounding box center [624, 423] width 49 height 20
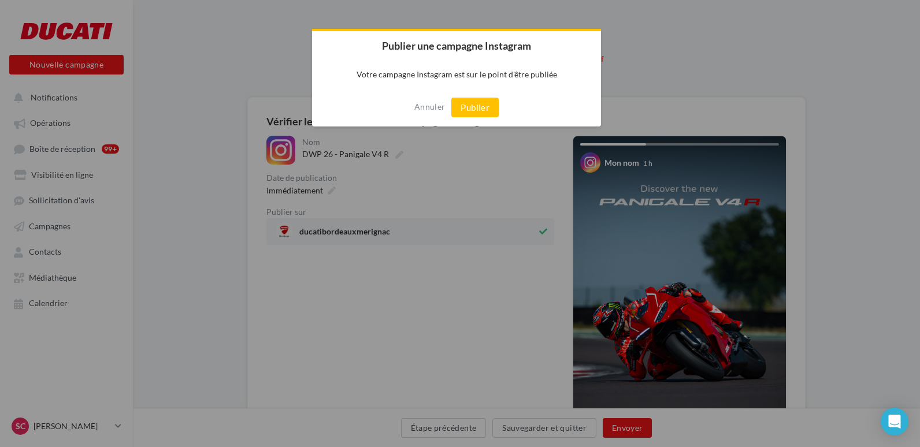
drag, startPoint x: 476, startPoint y: 106, endPoint x: 487, endPoint y: 120, distance: 18.1
click at [483, 107] on button "Publier" at bounding box center [474, 108] width 47 height 20
